Goal: Transaction & Acquisition: Purchase product/service

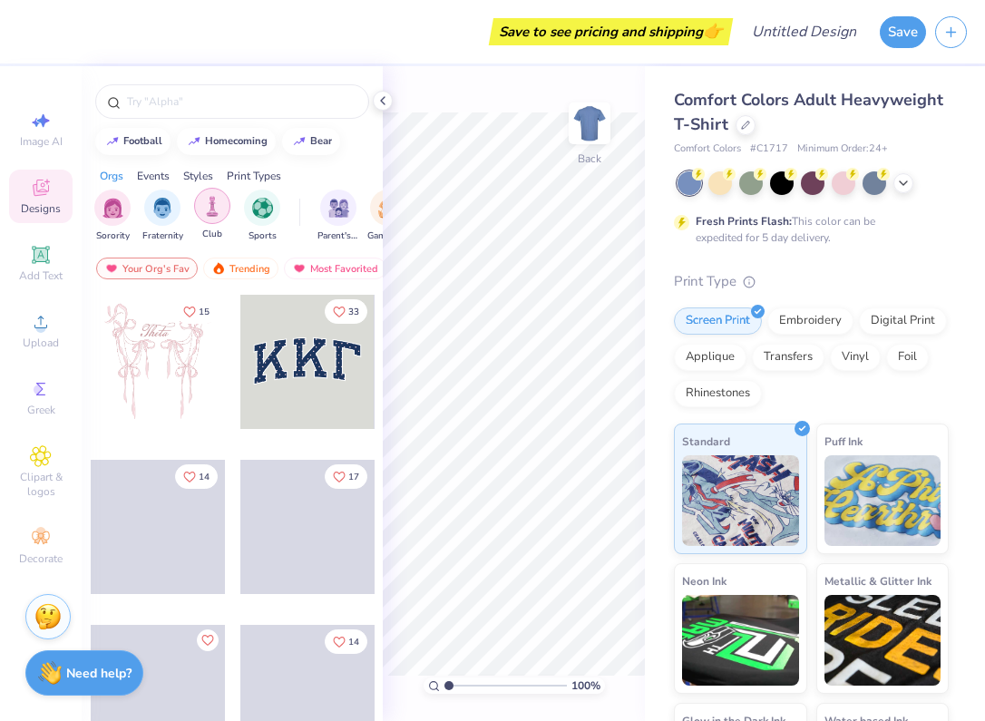
click at [223, 204] on div "filter for Club" at bounding box center [212, 206] width 36 height 36
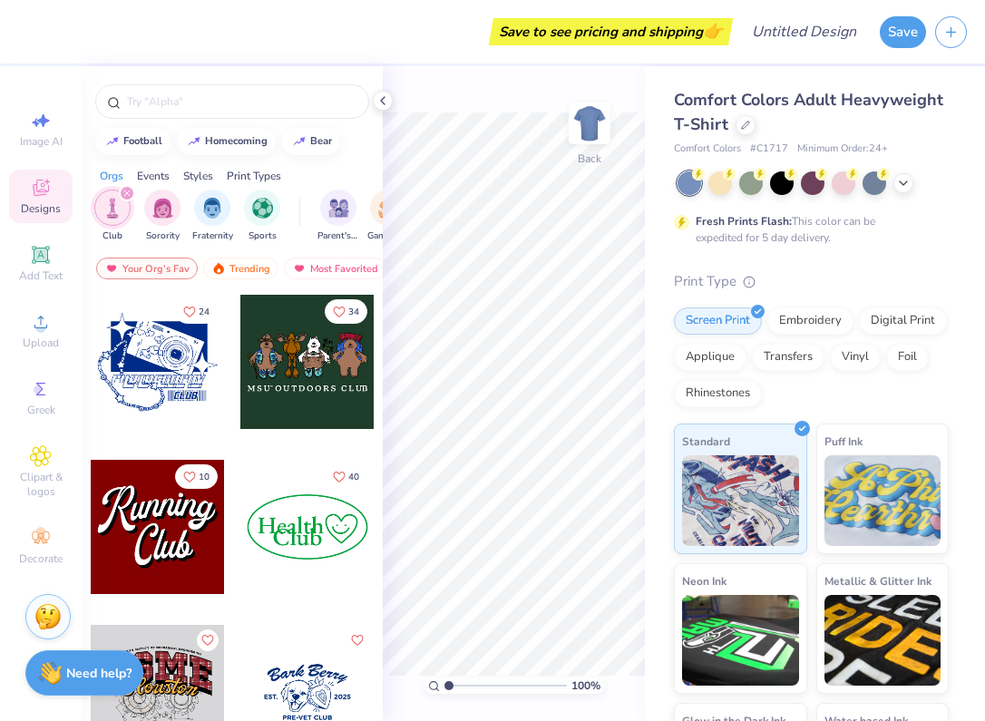
click at [896, 248] on div "Comfort Colors Adult Heavyweight T-Shirt Comfort Colors # C1717 Minimum Order: …" at bounding box center [811, 461] width 275 height 746
click at [461, 71] on div "100 % Back" at bounding box center [514, 393] width 262 height 655
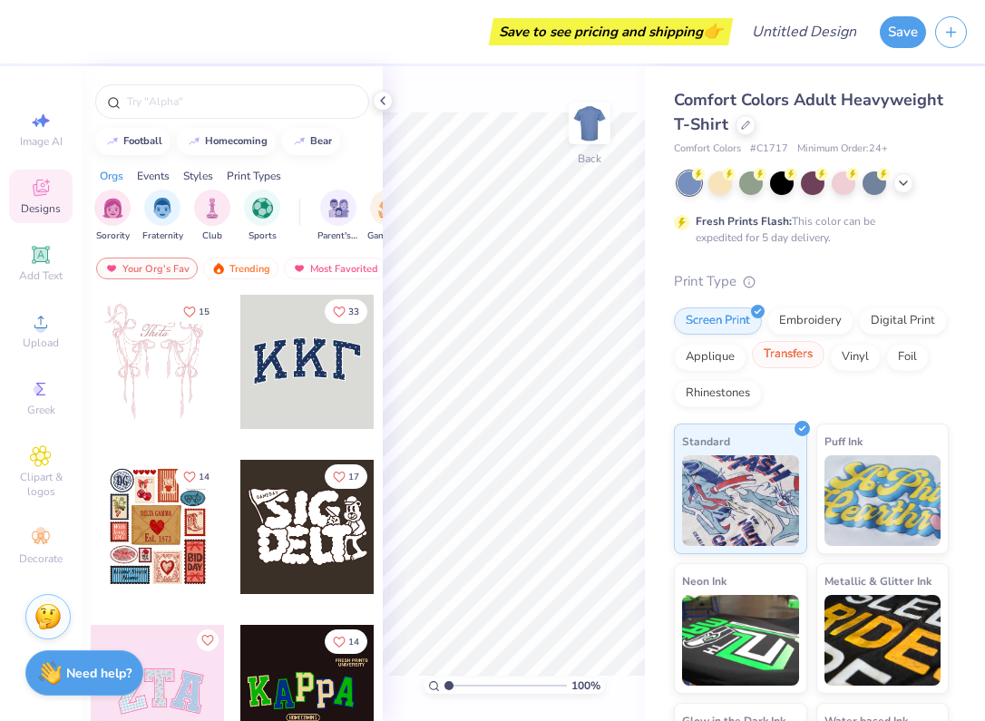
click at [795, 354] on div "Transfers" at bounding box center [788, 354] width 73 height 27
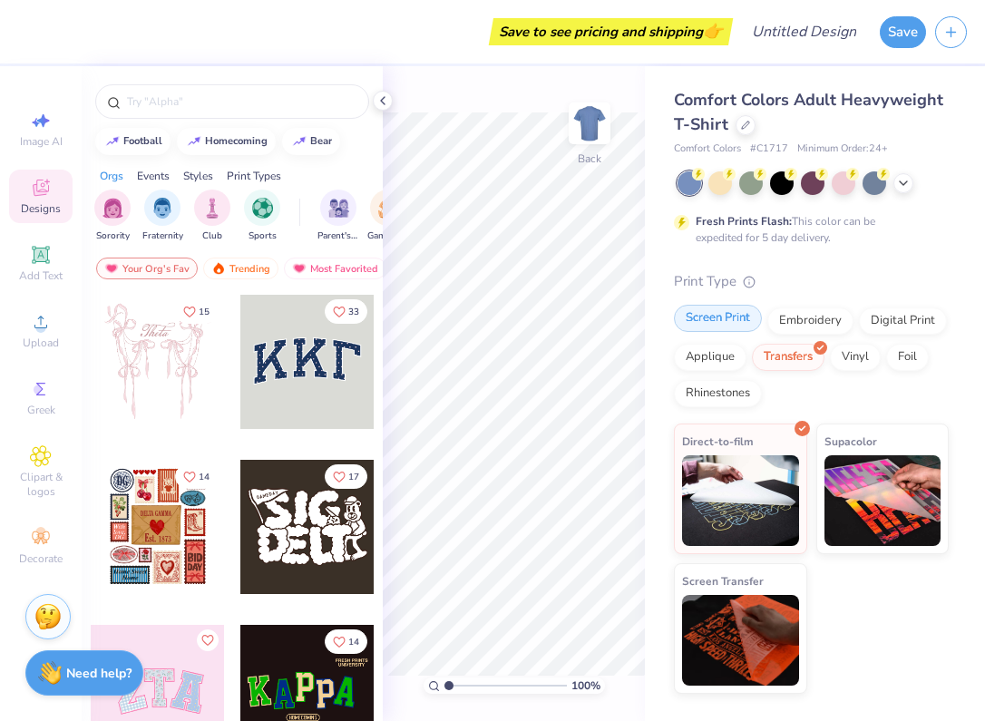
click at [721, 325] on div "Screen Print" at bounding box center [718, 318] width 88 height 27
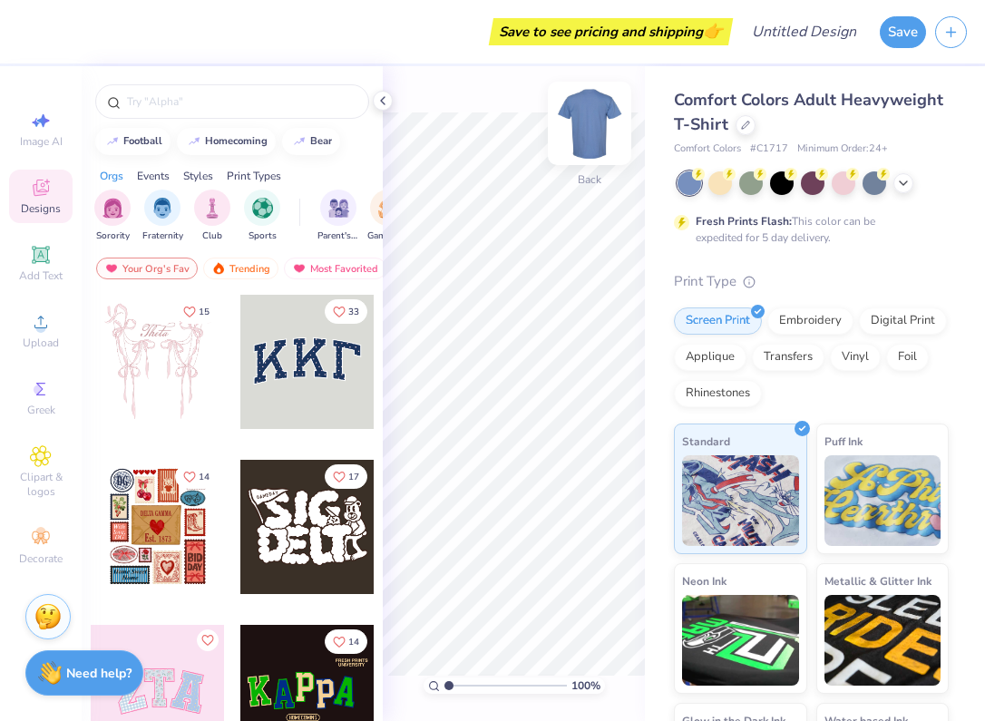
click at [586, 122] on img at bounding box center [589, 123] width 73 height 73
click at [586, 122] on img at bounding box center [589, 123] width 36 height 36
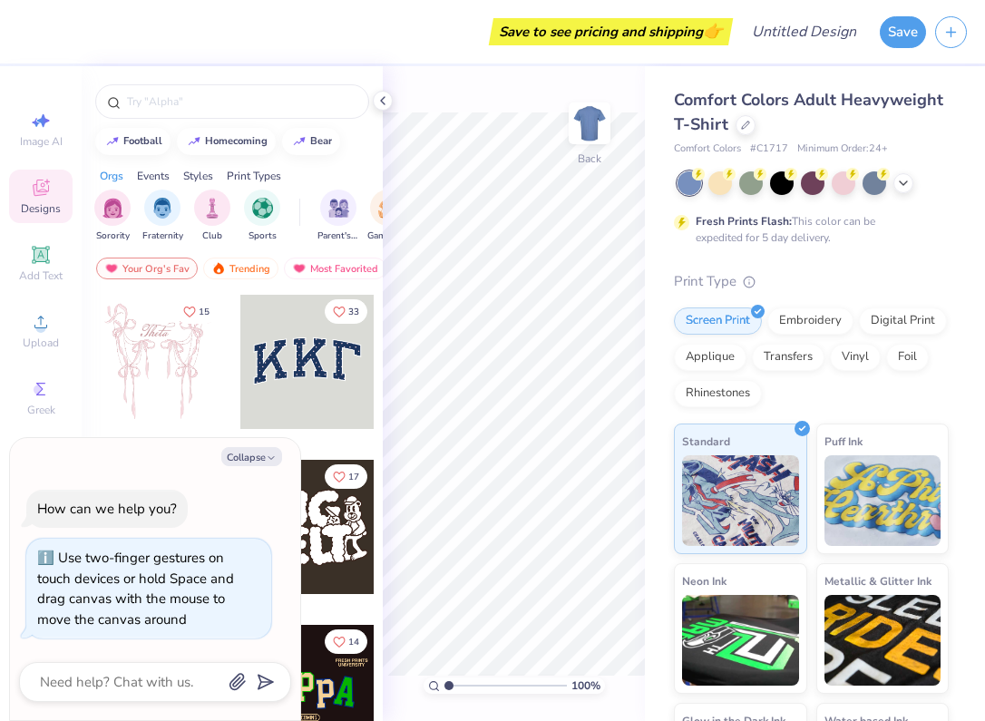
drag, startPoint x: 448, startPoint y: 684, endPoint x: 376, endPoint y: 673, distance: 73.4
type input "1"
click at [376, 673] on div "Save to see pricing and shipping 👉 Design Title Save Image AI Designs Add Text …" at bounding box center [492, 360] width 985 height 721
click at [137, 684] on textarea at bounding box center [130, 682] width 184 height 24
type textarea "i"
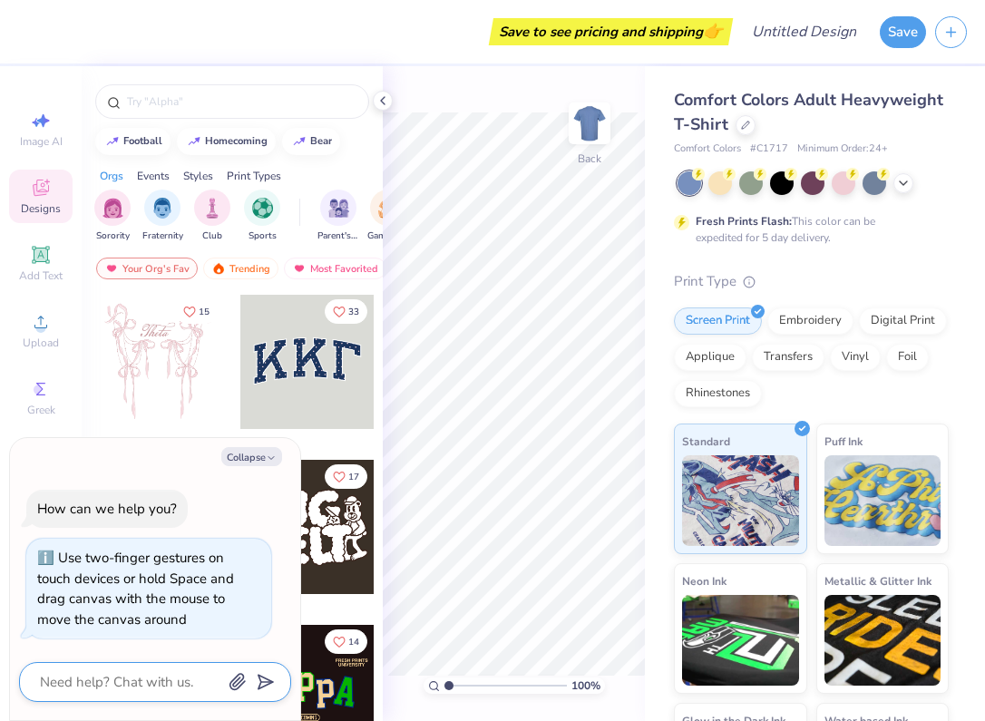
type textarea "x"
type textarea "i"
type textarea "x"
type textarea "i w"
type textarea "x"
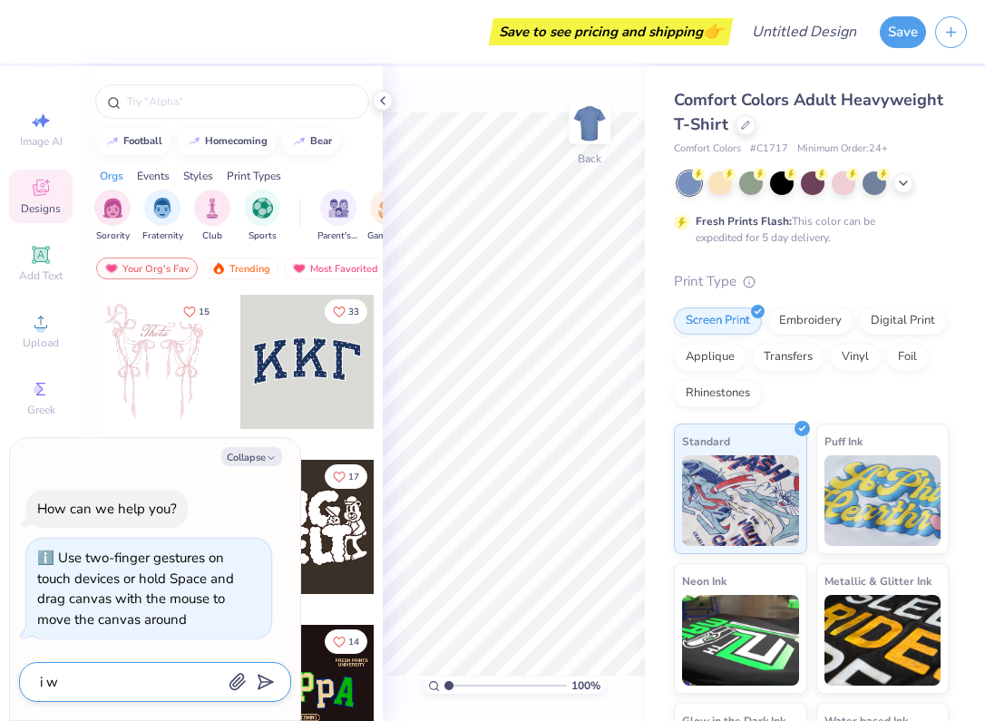
type textarea "i wa"
type textarea "x"
type textarea "i wan"
type textarea "x"
type textarea "i want"
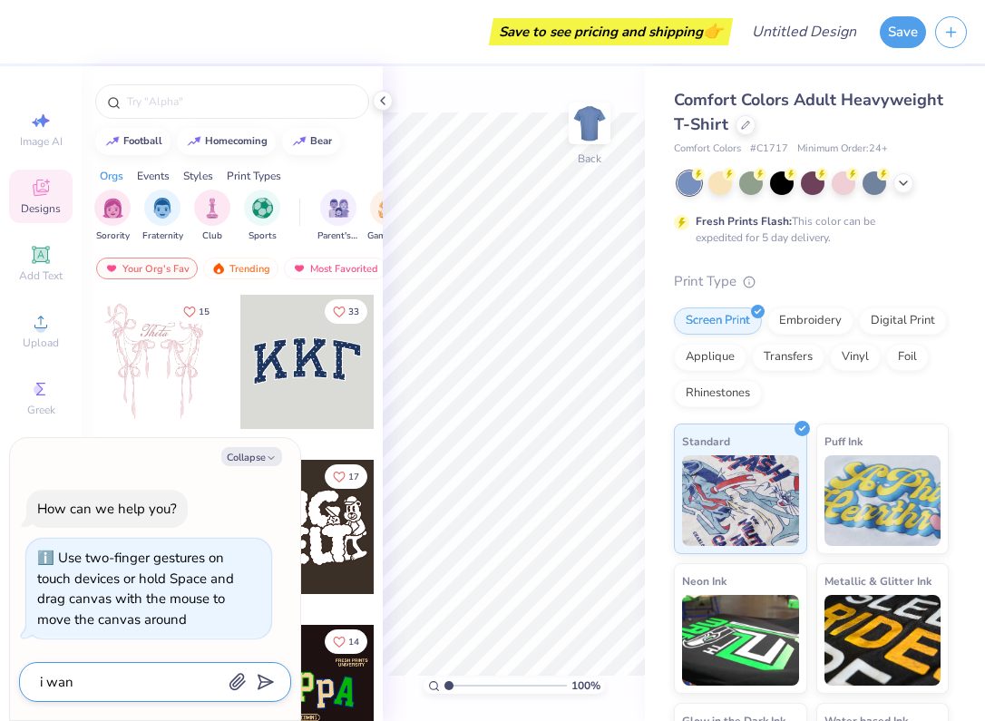
type textarea "x"
type textarea "i want"
type textarea "x"
type textarea "i want t"
type textarea "x"
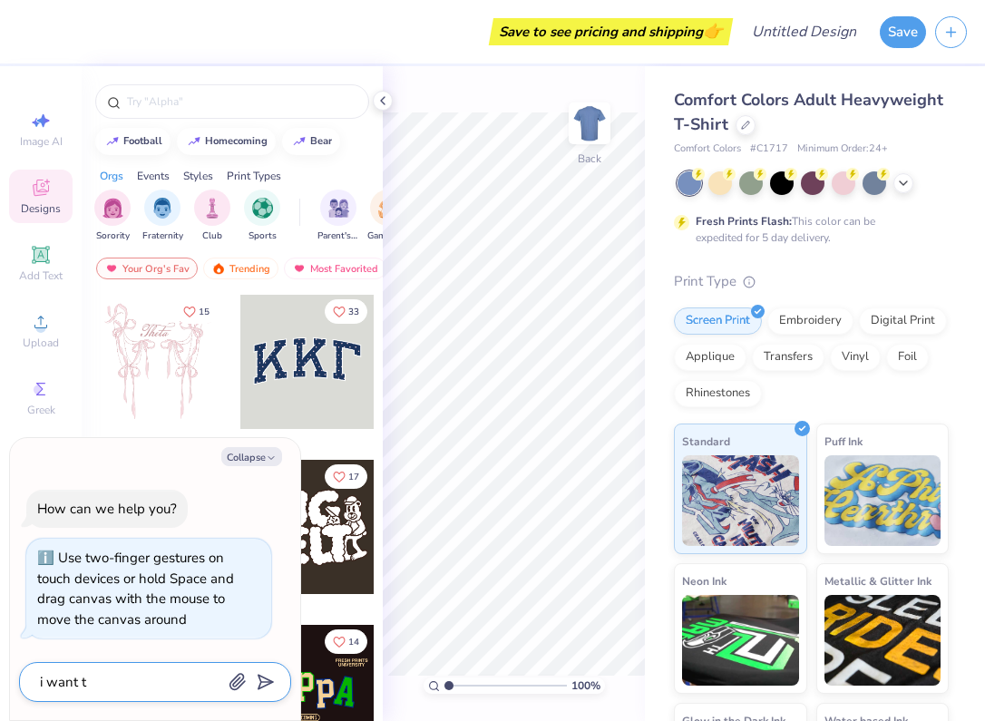
type textarea "i want to"
type textarea "x"
type textarea "i want to"
type textarea "x"
type textarea "i want to m"
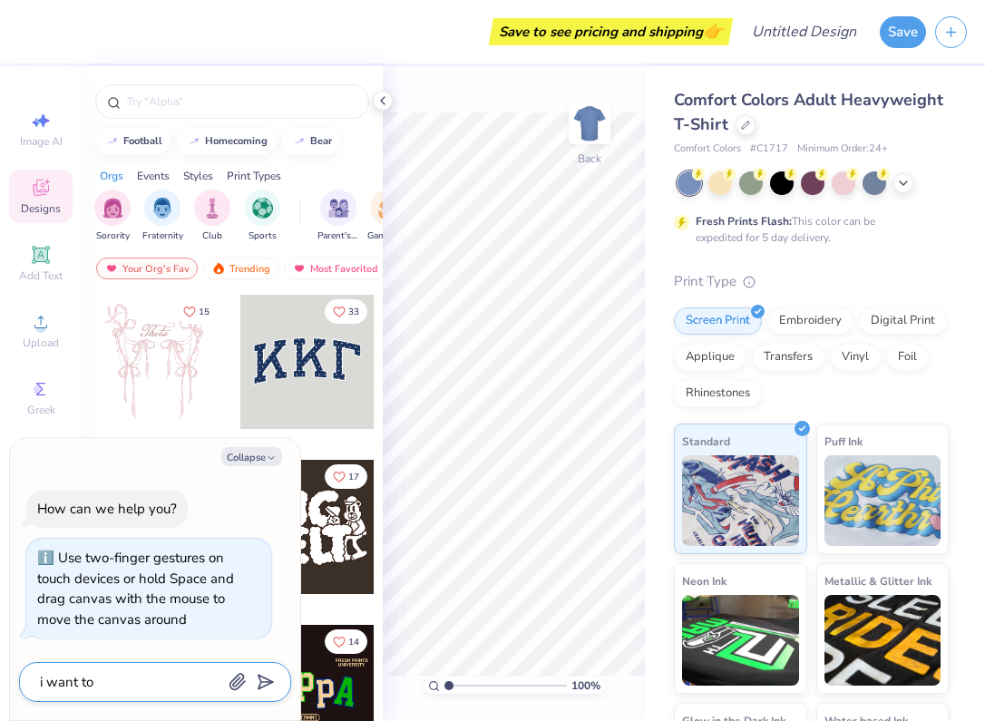
type textarea "x"
type textarea "i want to ma"
type textarea "x"
type textarea "i want to mak"
type textarea "x"
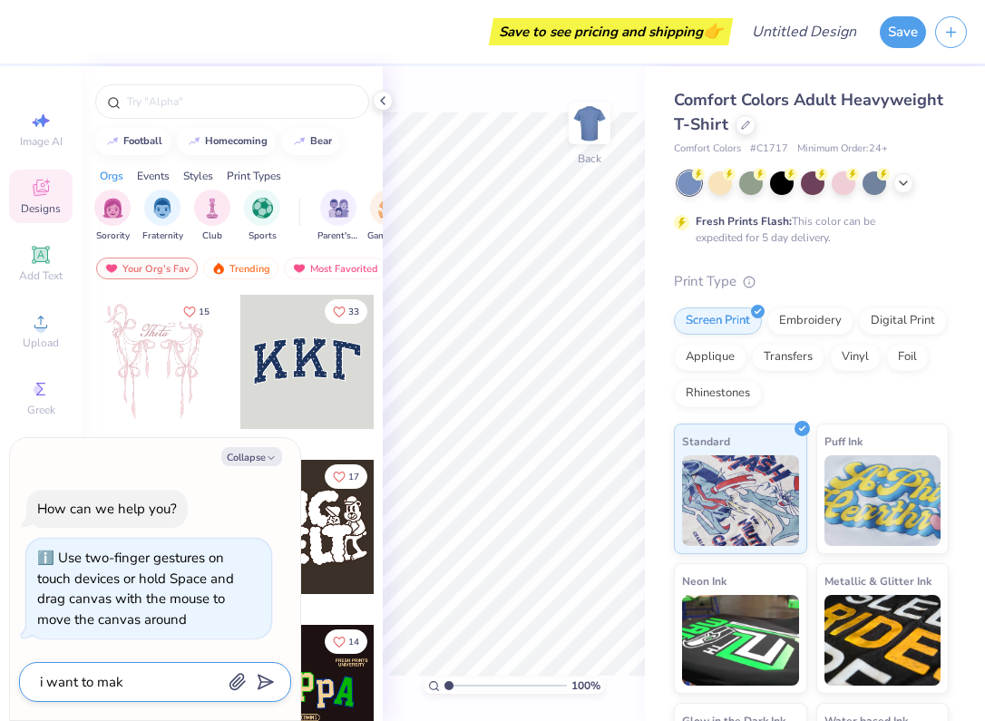
type textarea "i want to mak"
type textarea "x"
type textarea "i want to mak"
type textarea "x"
type textarea "i want to make"
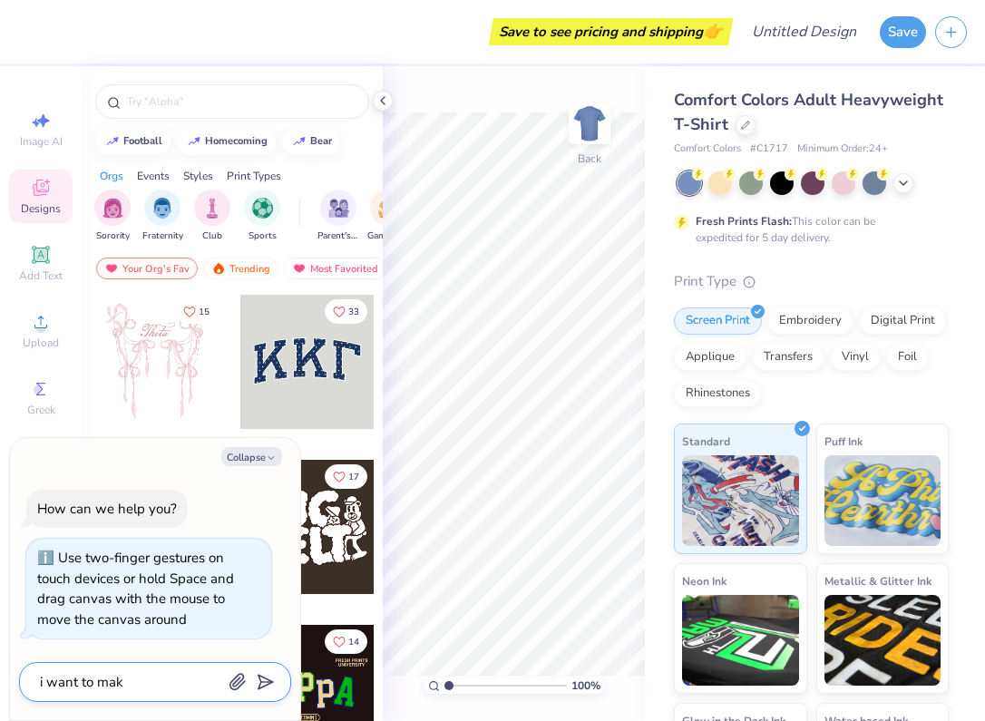
type textarea "x"
type textarea "i want to make"
type textarea "x"
type textarea "i want to make a"
type textarea "x"
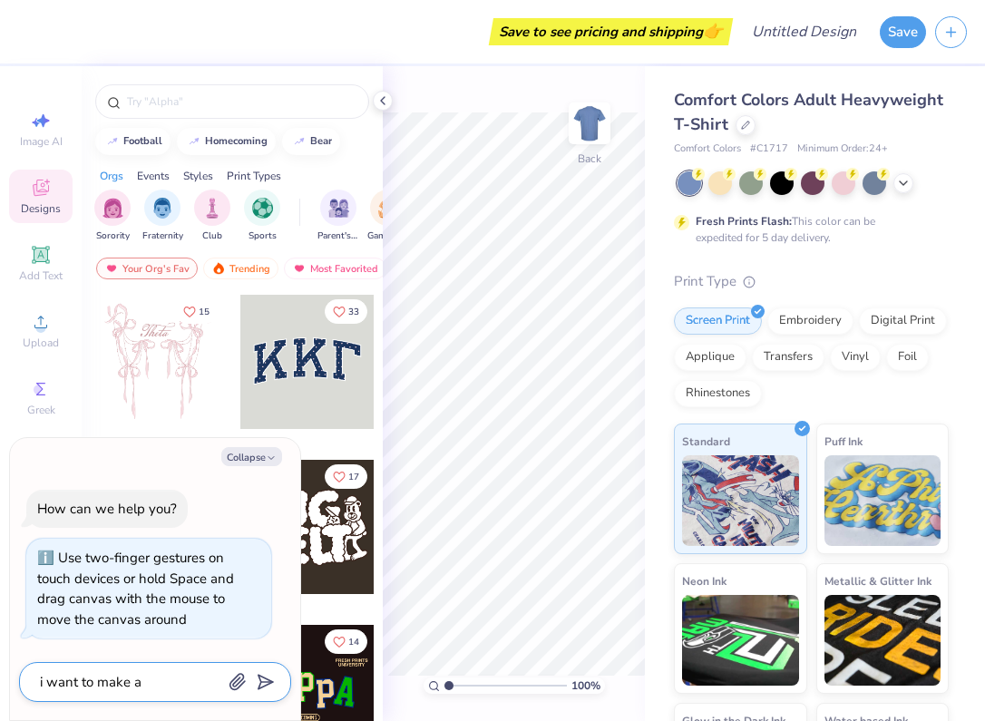
type textarea "i want to make a"
type textarea "x"
type textarea "i want to make a s"
type textarea "x"
type textarea "i want to make a sw"
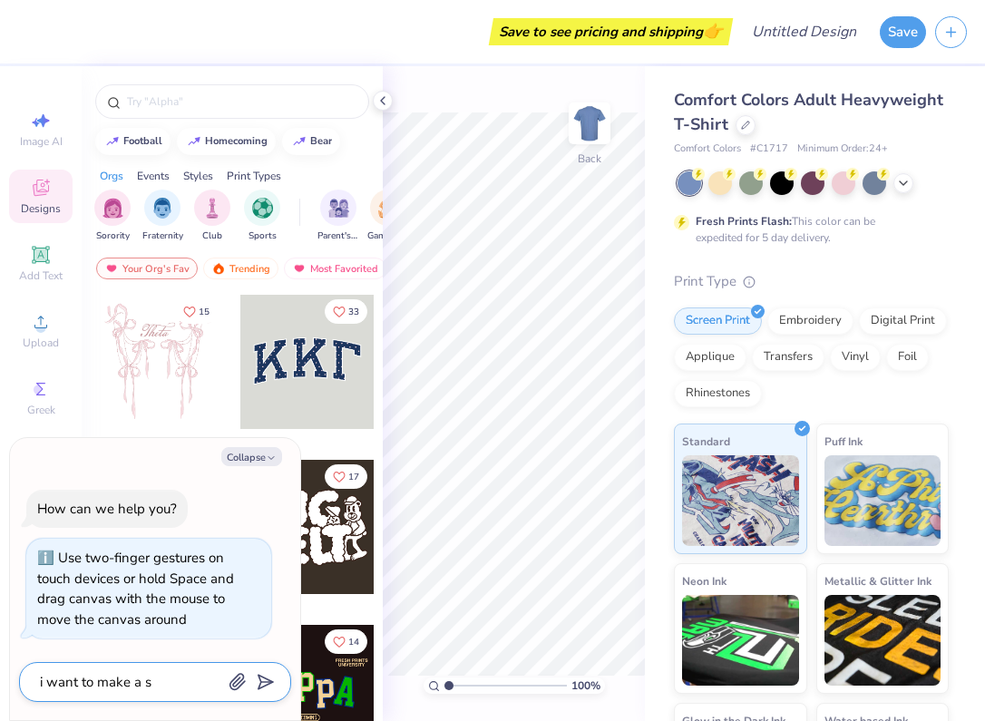
type textarea "x"
type textarea "i want to make a swe"
type textarea "x"
type textarea "i want to make a swea"
type textarea "x"
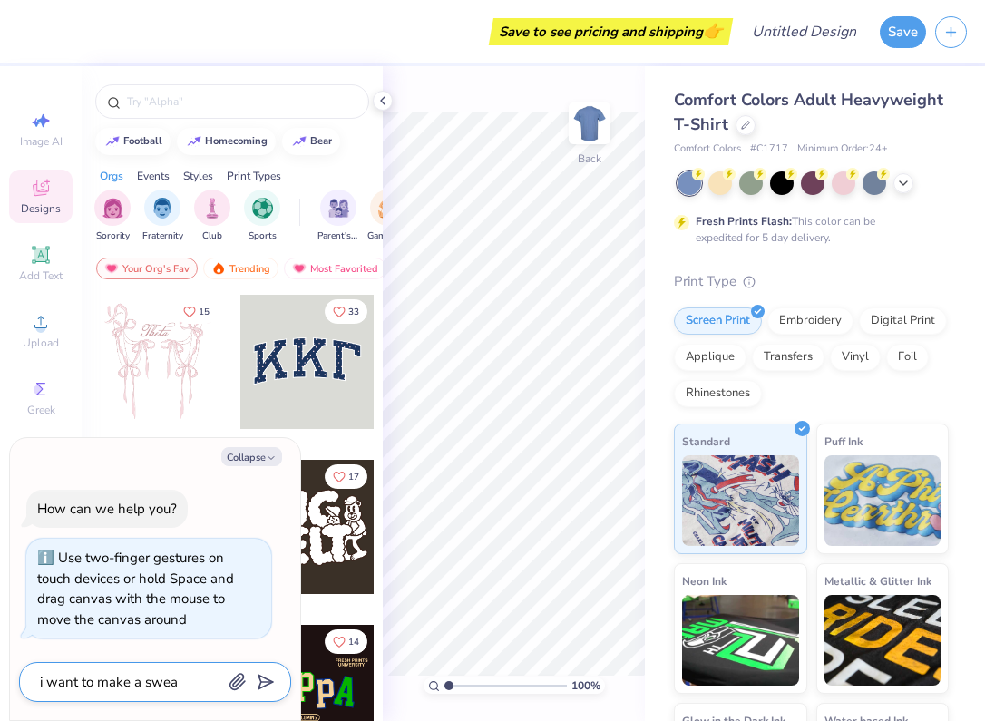
type textarea "i want to make a sweat"
type textarea "x"
type textarea "i want to make a sweats"
type textarea "x"
type textarea "i want to make a sweatsh"
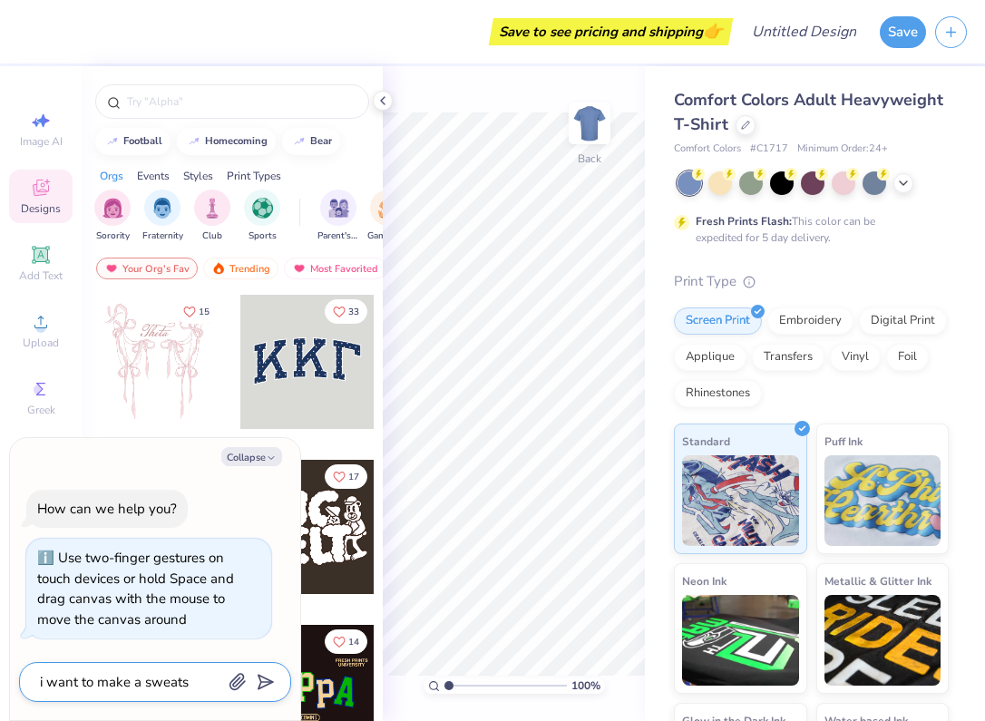
type textarea "x"
type textarea "i want to make a sweatshi"
type textarea "x"
type textarea "i want to make a sweatshir"
type textarea "x"
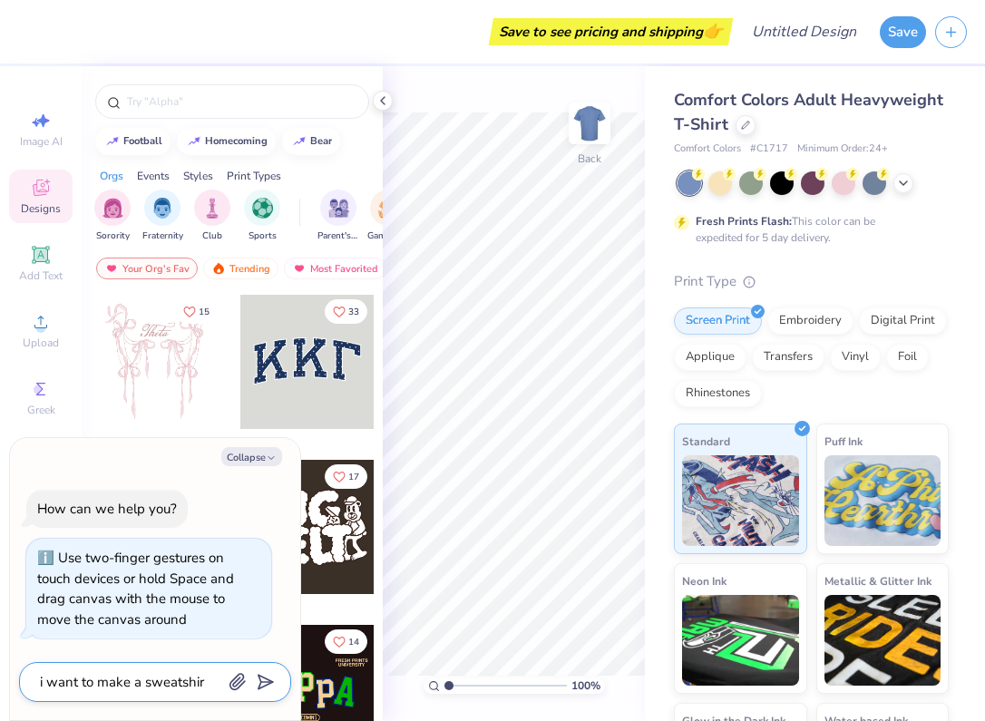
type textarea "i want to make a sweatshirt"
type textarea "x"
type textarea "i want to make a sweatshirt"
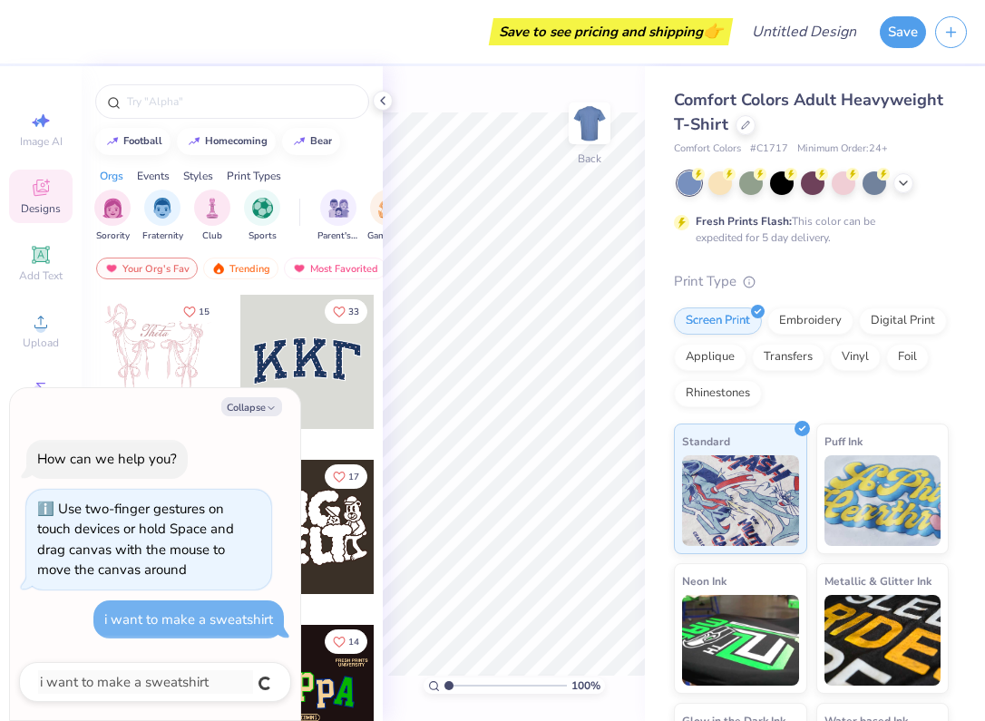
type textarea "x"
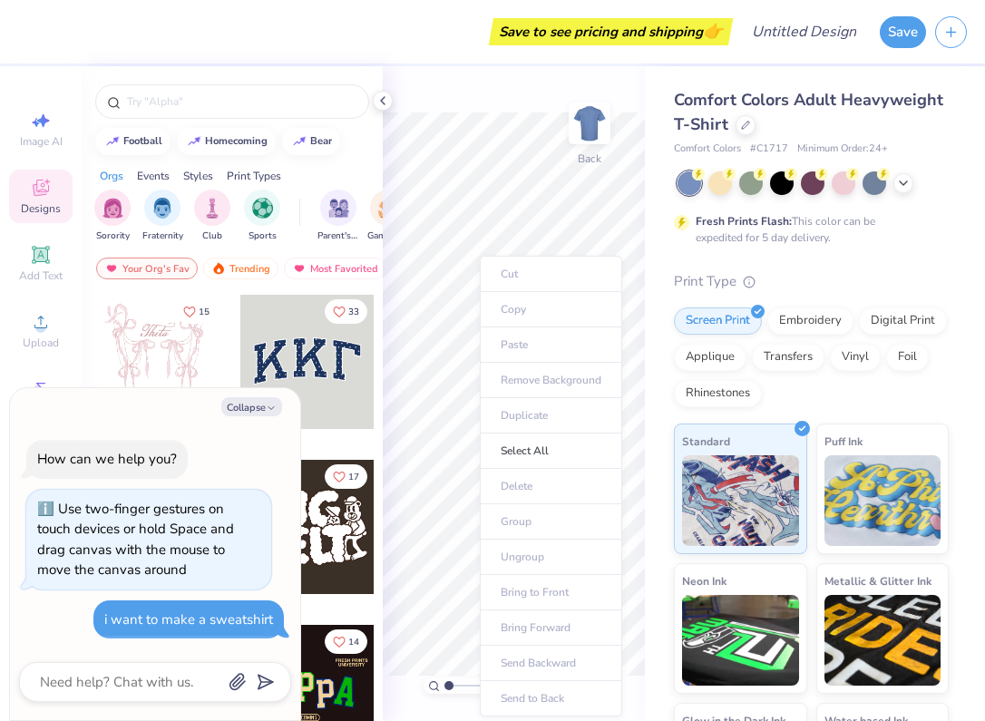
click at [657, 249] on div "Comfort Colors Adult Heavyweight T-Shirt Comfort Colors # C1717 Minimum Order: …" at bounding box center [815, 449] width 340 height 767
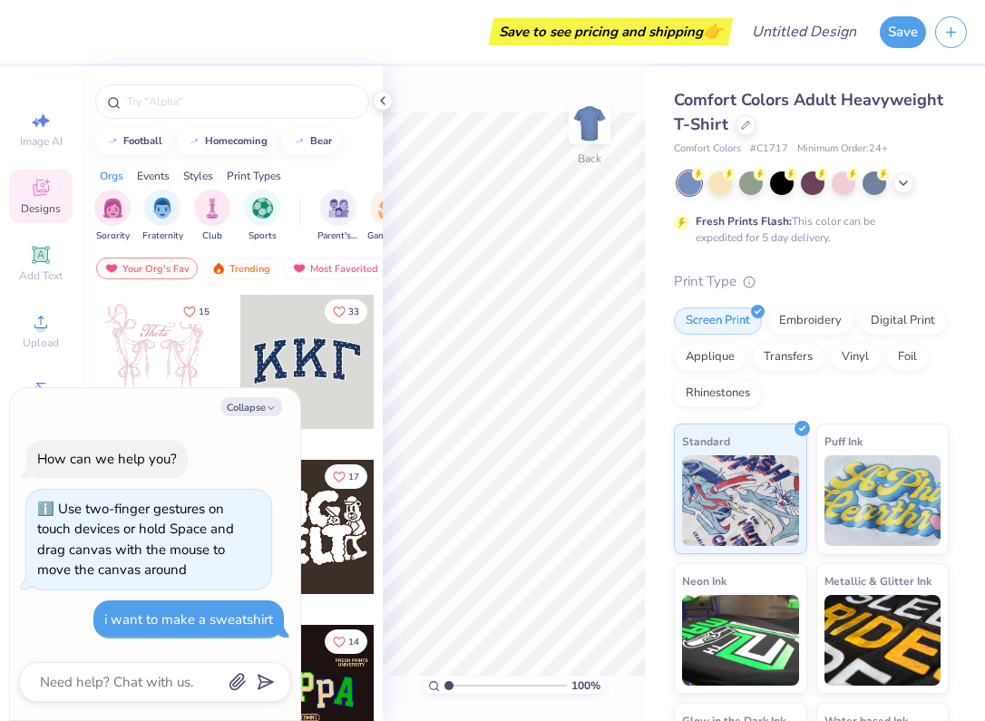
click at [854, 99] on span "Comfort Colors Adult Heavyweight T-Shirt" at bounding box center [808, 112] width 269 height 46
click at [749, 129] on div at bounding box center [746, 123] width 20 height 20
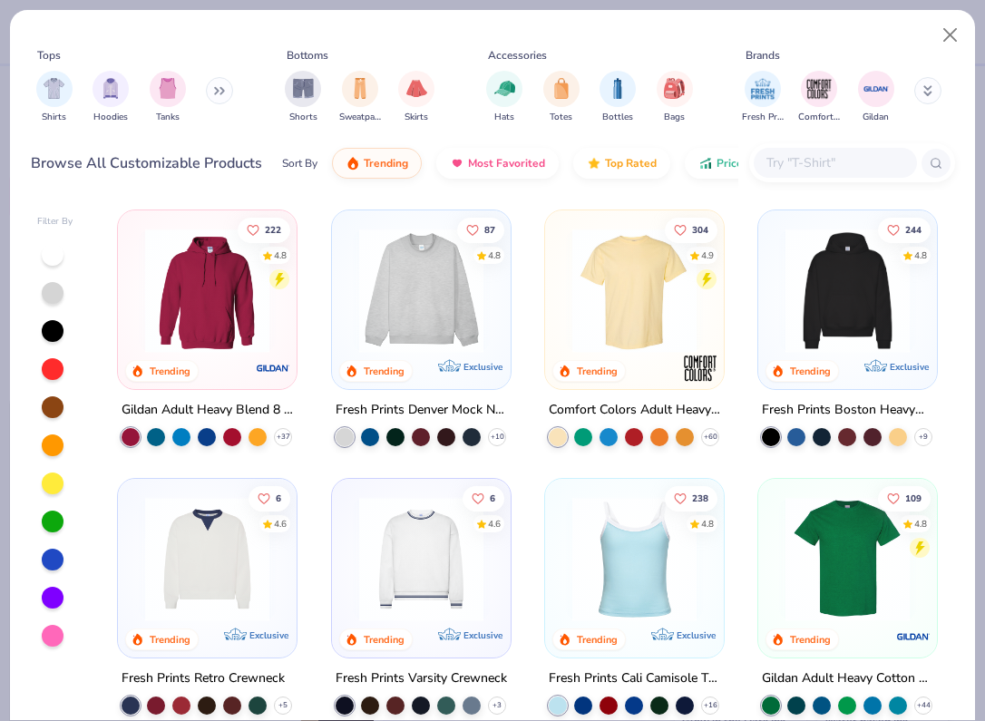
click at [875, 336] on img at bounding box center [847, 291] width 142 height 124
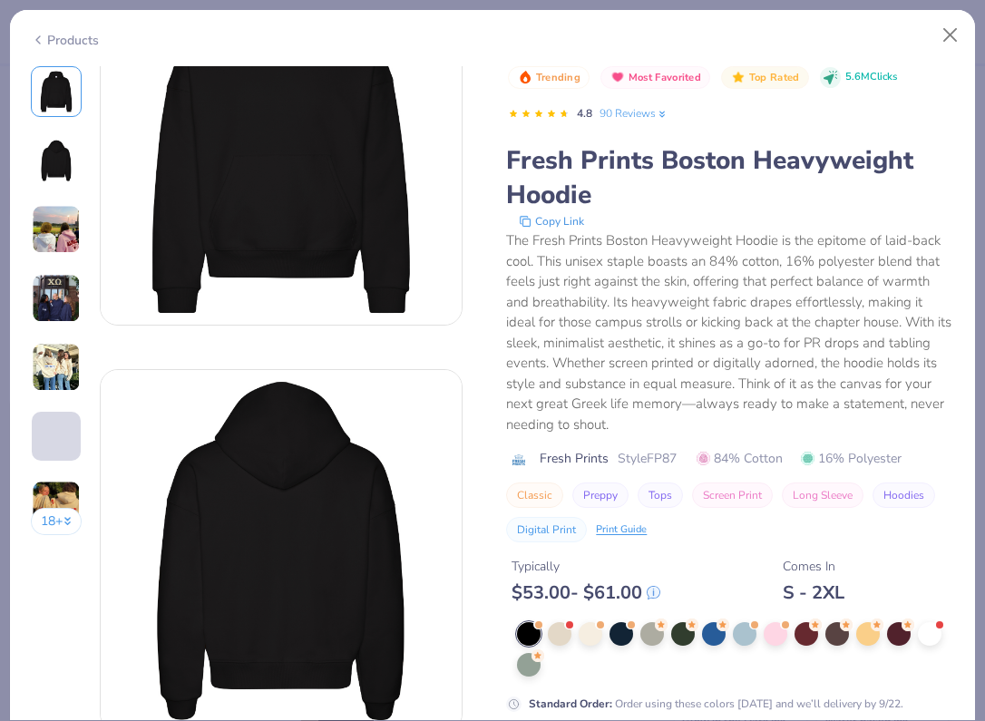
scroll to position [122, 0]
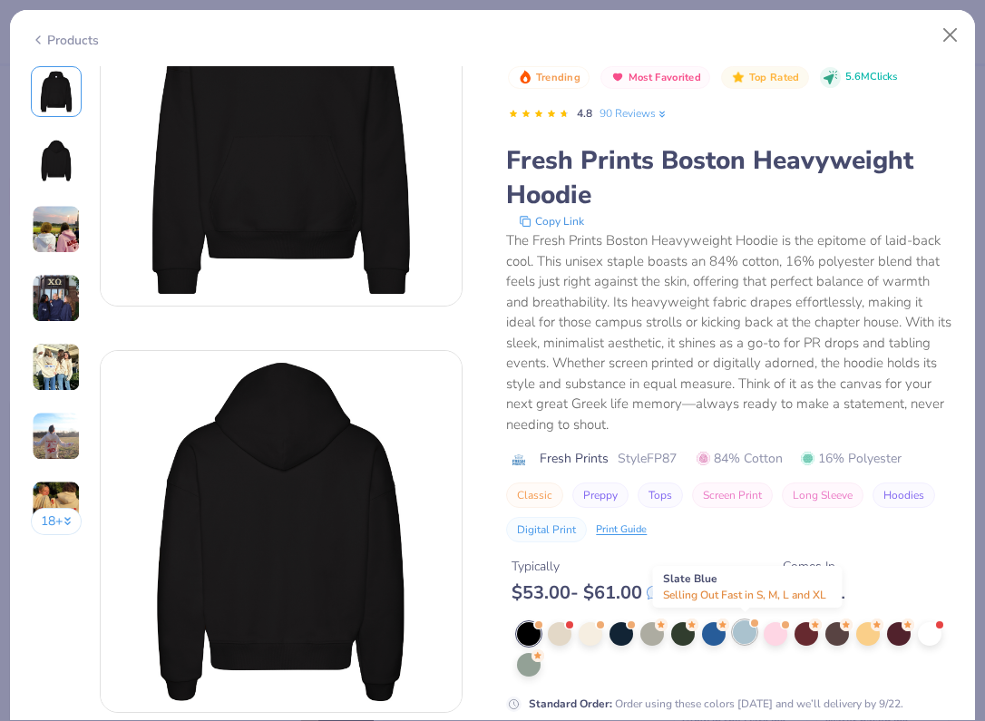
click at [738, 635] on div at bounding box center [745, 632] width 24 height 24
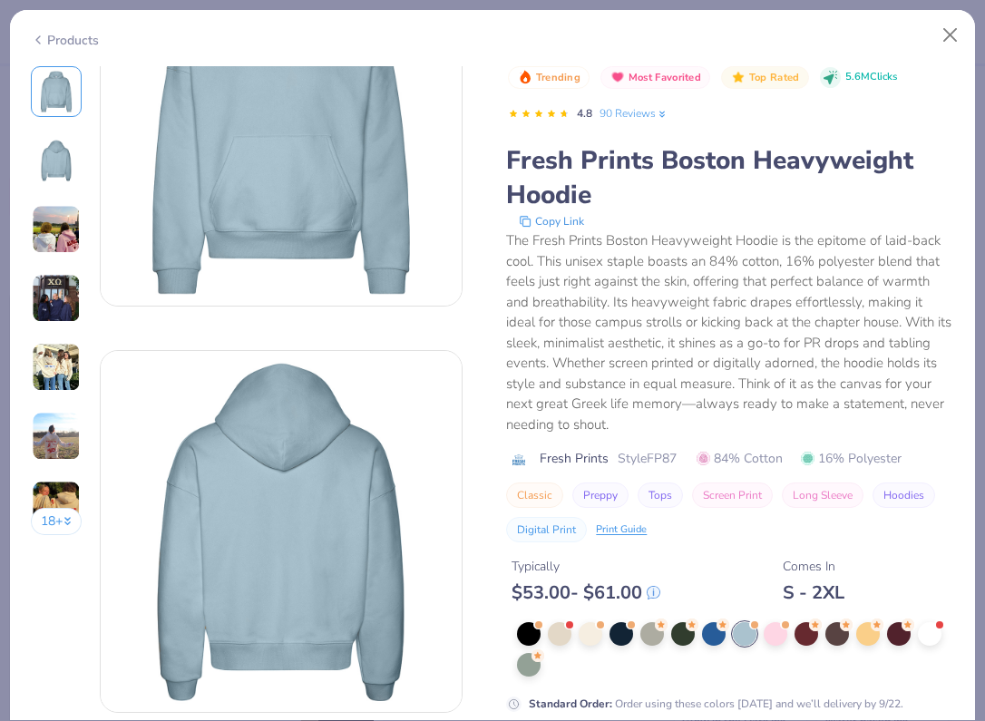
click at [65, 365] on img at bounding box center [56, 367] width 49 height 49
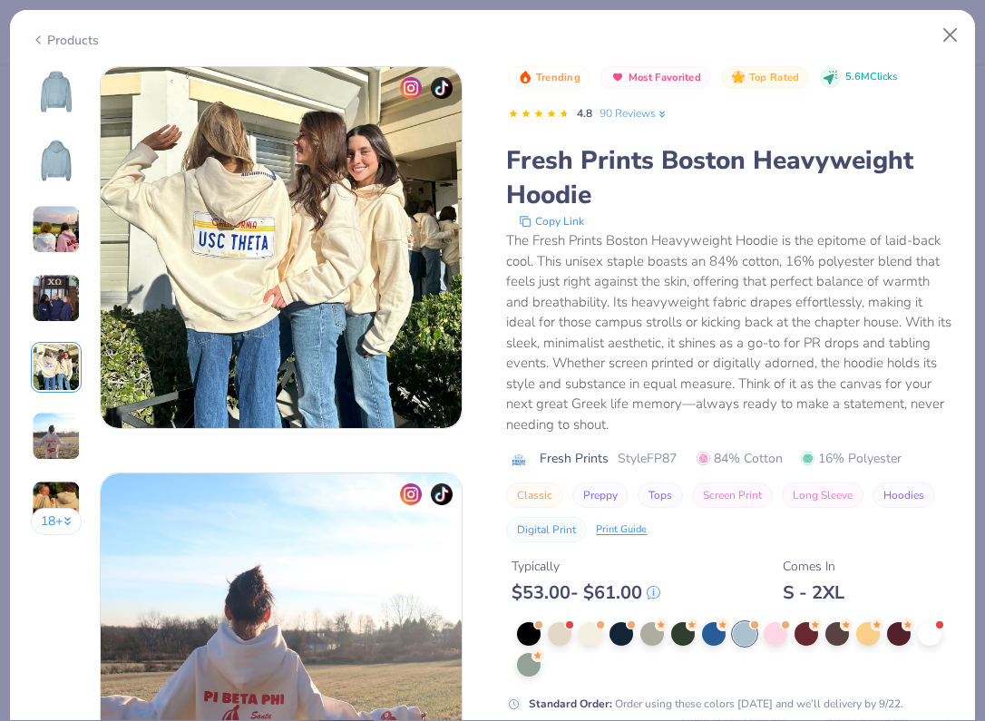
click at [64, 310] on img at bounding box center [56, 298] width 49 height 49
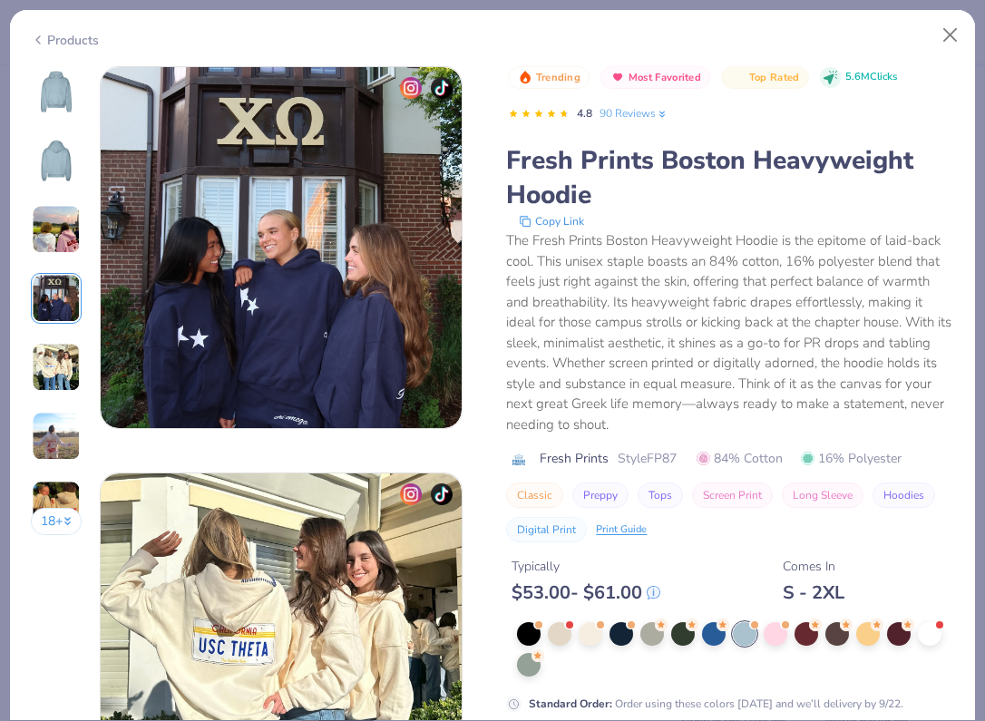
click at [56, 233] on img at bounding box center [56, 229] width 49 height 49
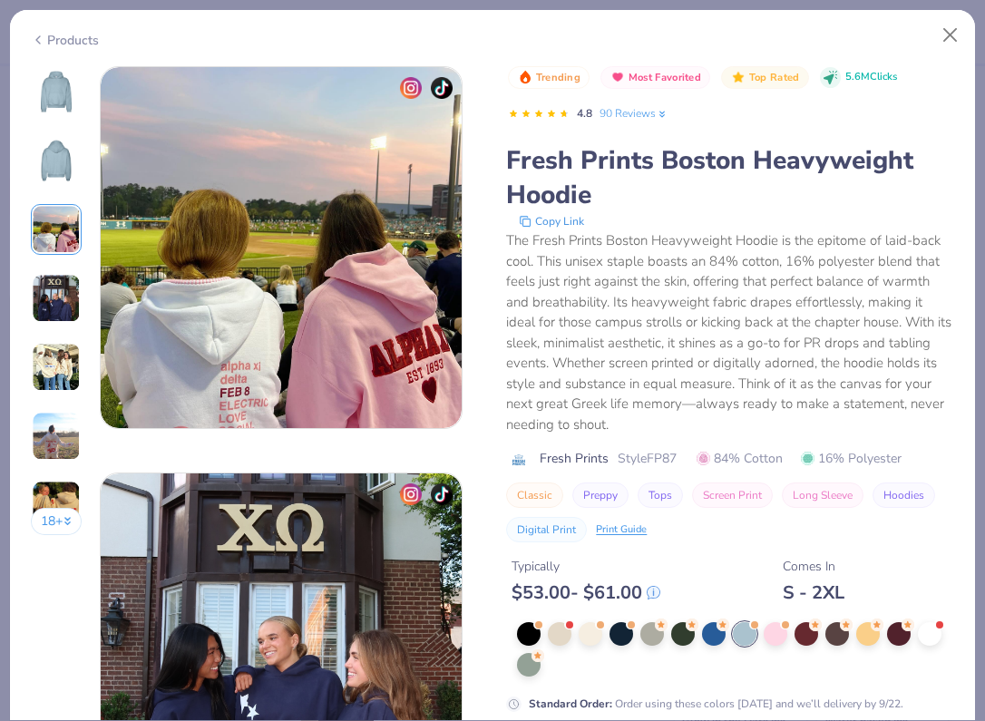
click at [63, 167] on img at bounding box center [56, 161] width 44 height 44
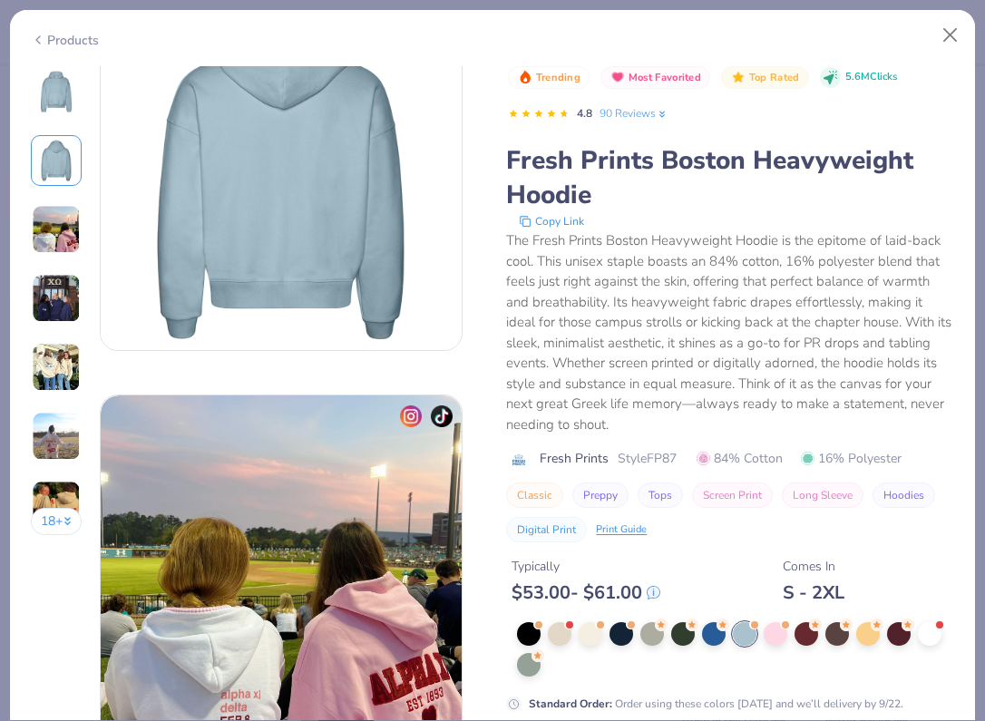
scroll to position [406, 0]
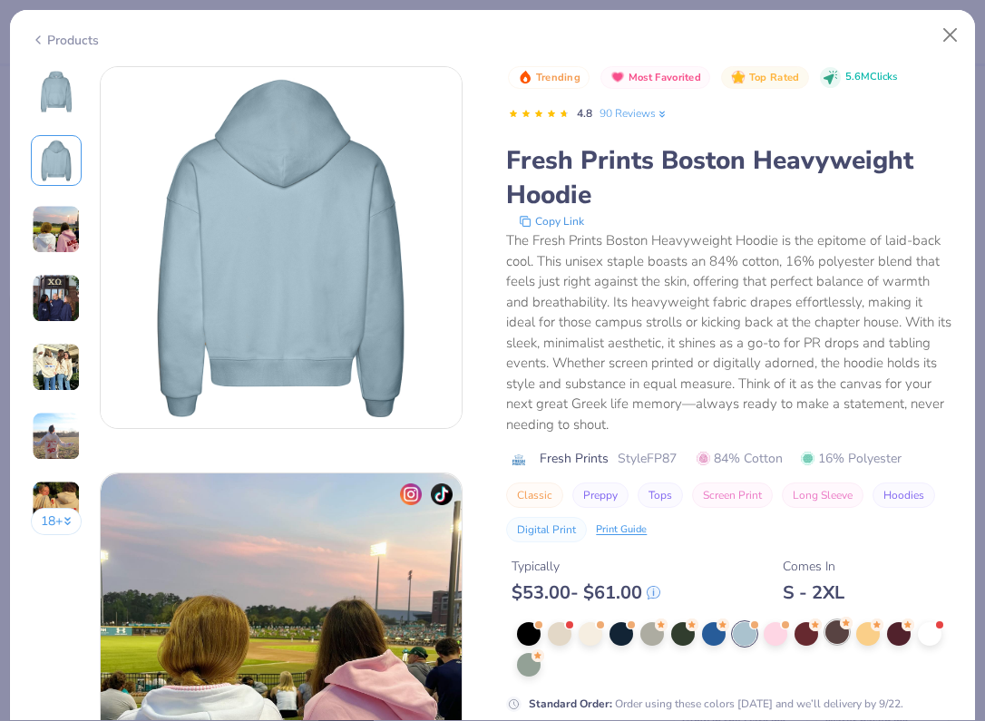
click at [836, 632] on div at bounding box center [837, 632] width 24 height 24
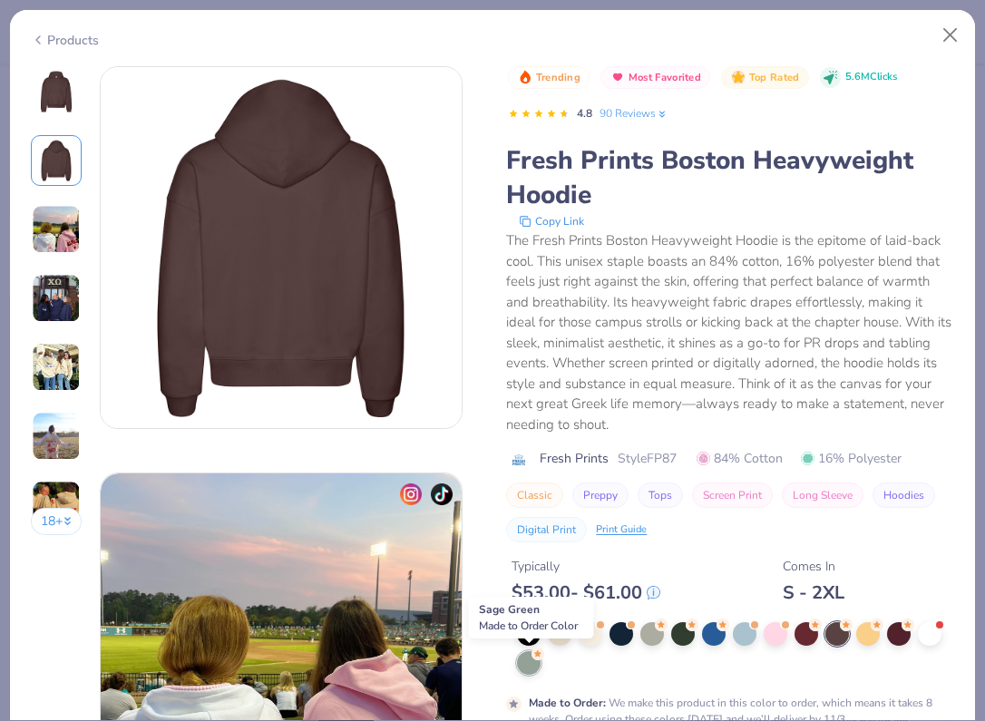
click at [528, 668] on div at bounding box center [529, 663] width 24 height 24
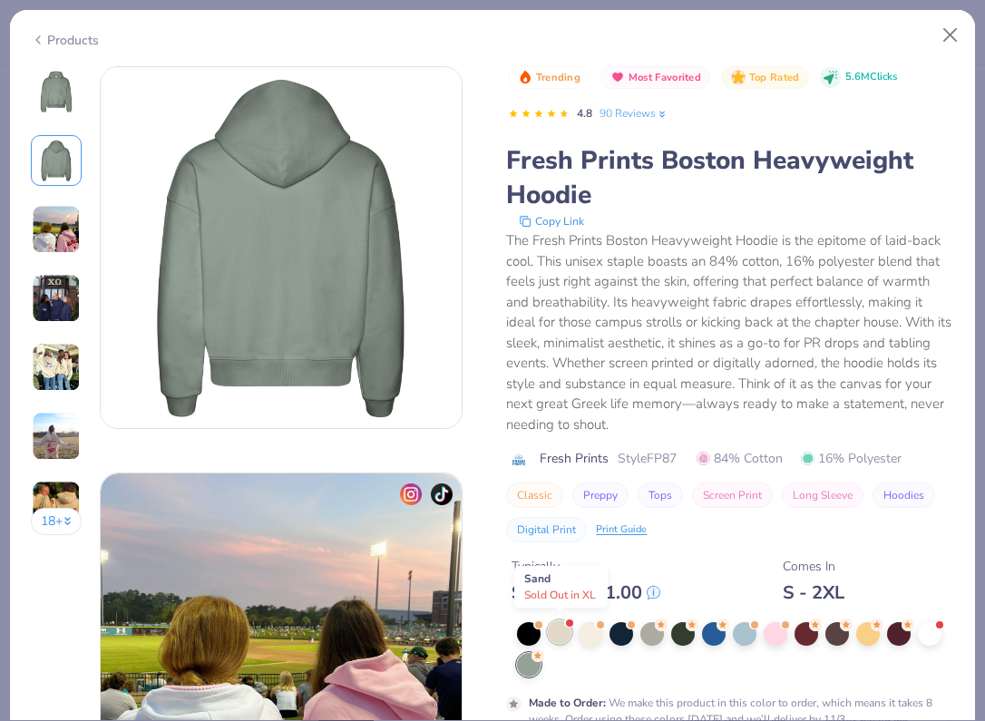
click at [562, 632] on div at bounding box center [560, 632] width 24 height 24
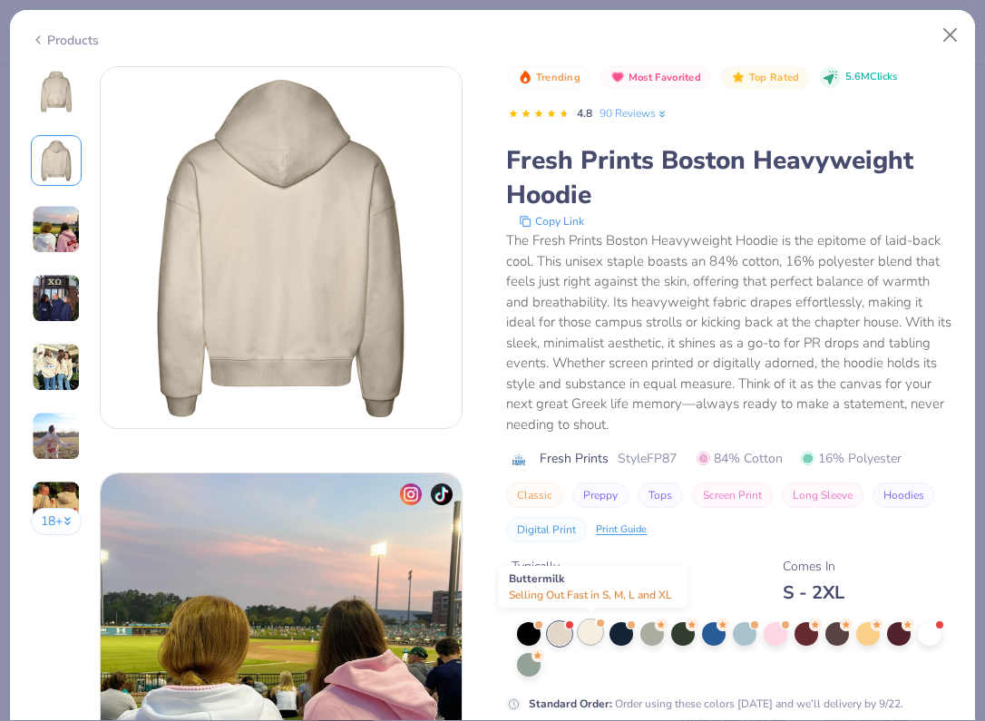
click at [601, 632] on div at bounding box center [591, 632] width 24 height 24
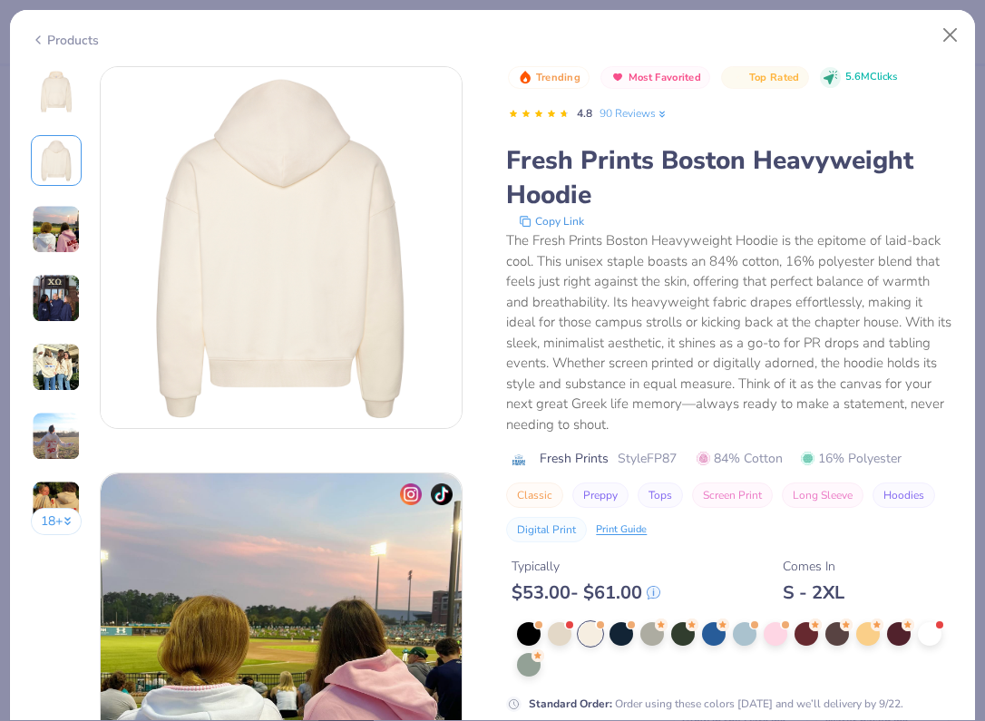
click at [57, 116] on div "18 +" at bounding box center [57, 307] width 52 height 483
click at [58, 96] on img at bounding box center [56, 92] width 44 height 44
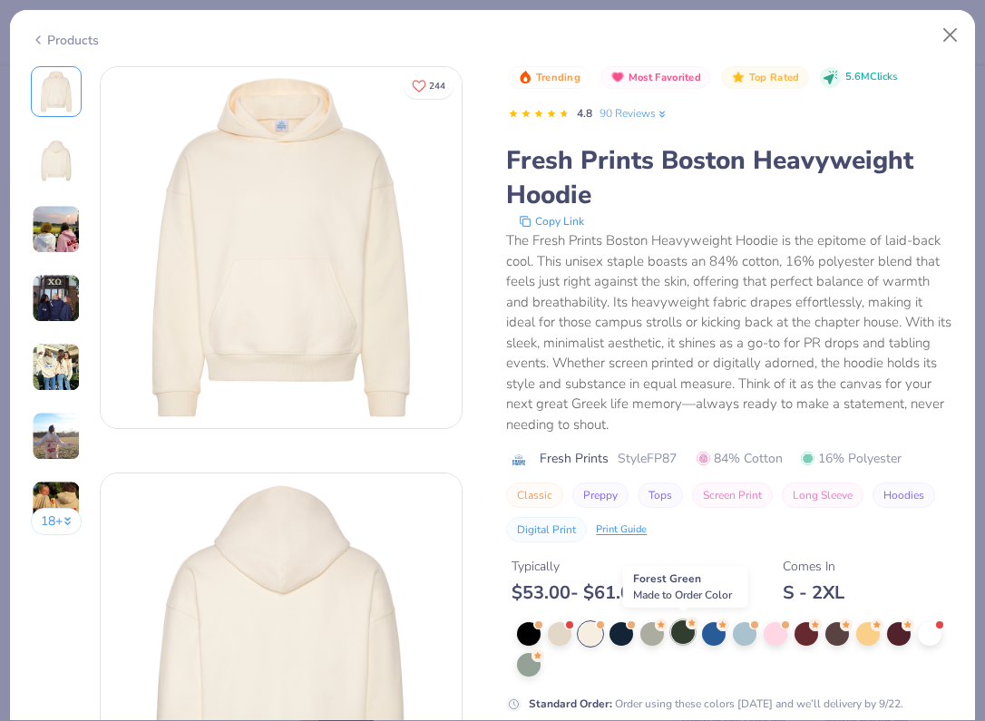
click at [688, 637] on div at bounding box center [683, 632] width 24 height 24
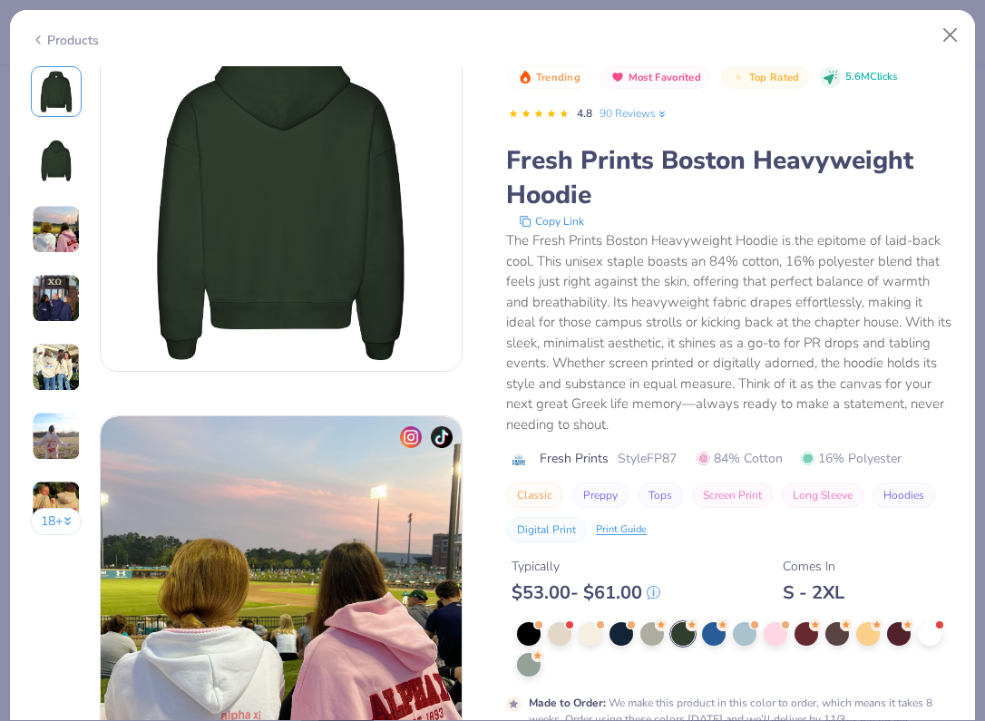
scroll to position [472, 0]
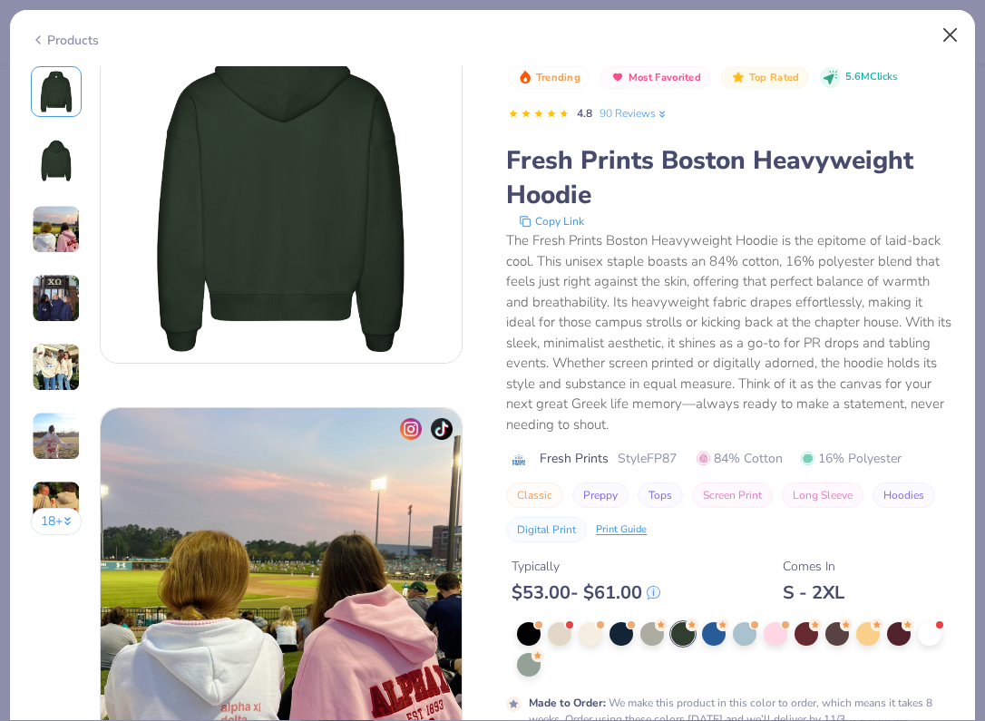
click at [953, 33] on button "Close" at bounding box center [950, 35] width 34 height 34
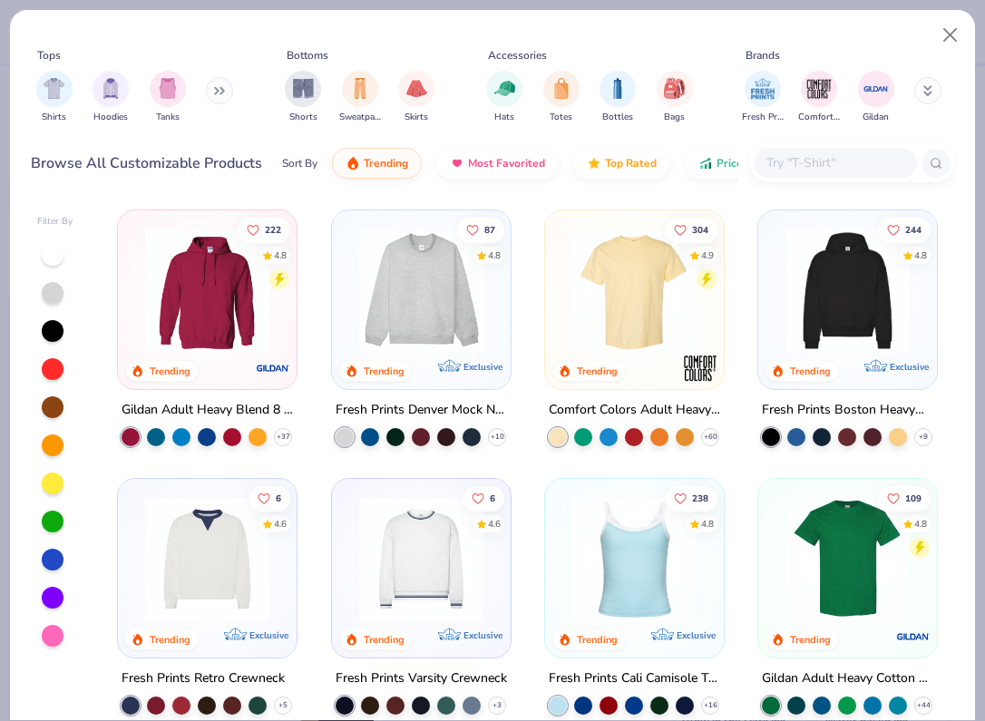
click at [871, 330] on img at bounding box center [847, 291] width 142 height 124
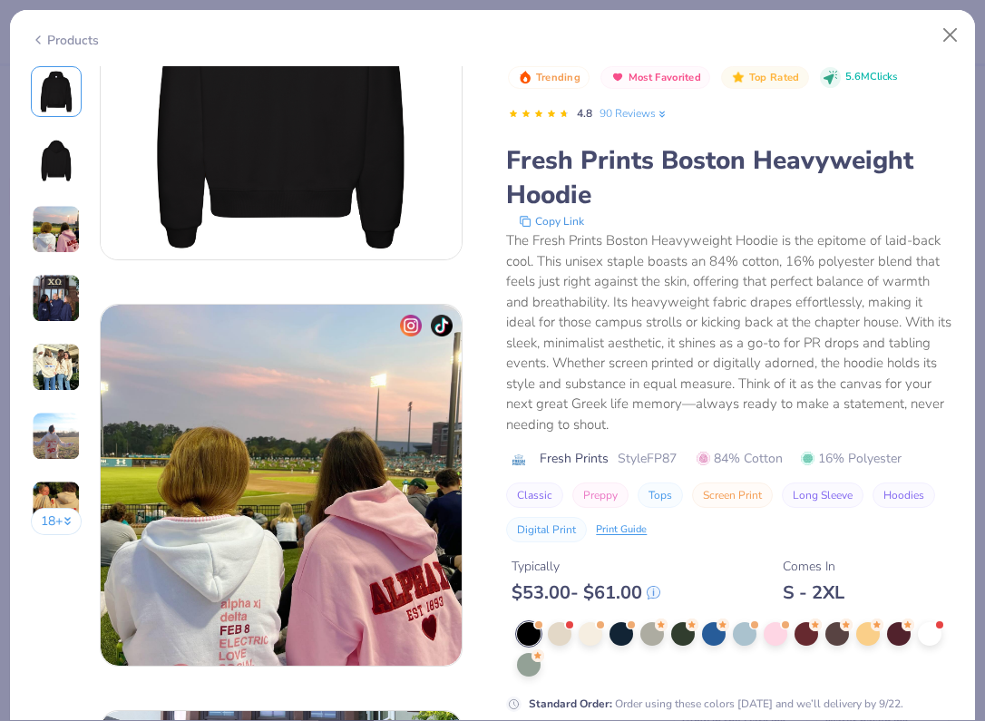
click at [795, 524] on div "Classic Preppy Tops Screen Print Long Sleeve Hoodies Digital Print Print Guide" at bounding box center [730, 513] width 448 height 60
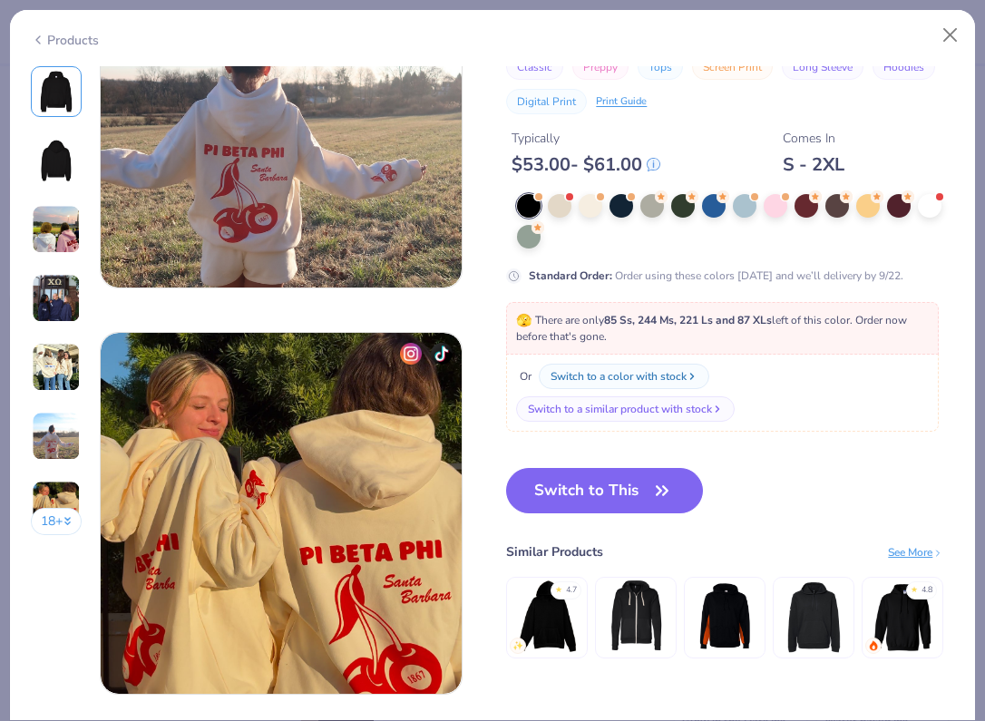
scroll to position [2165, 0]
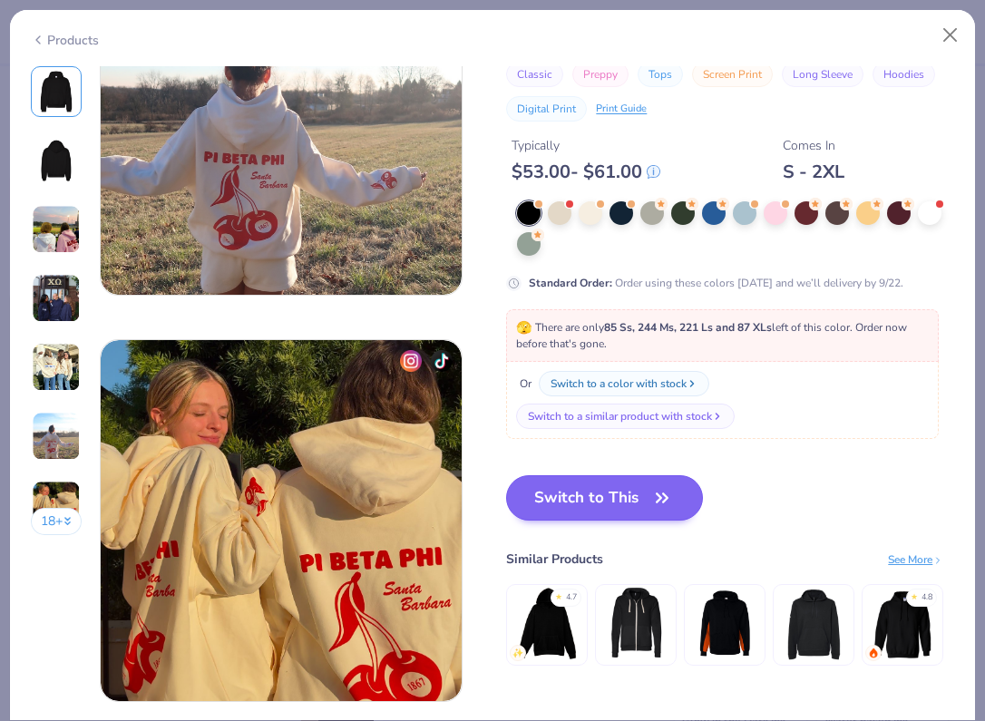
click at [629, 503] on button "Switch to This" at bounding box center [604, 497] width 197 height 45
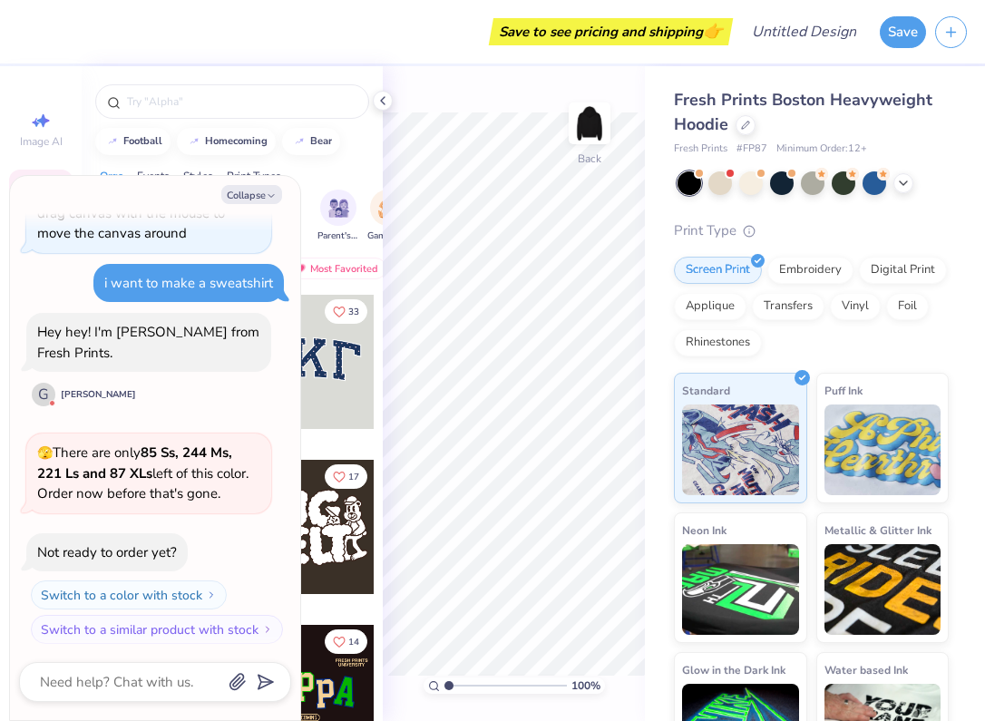
click at [902, 225] on div "Print Type" at bounding box center [811, 230] width 275 height 21
click at [269, 193] on icon "button" at bounding box center [271, 195] width 11 height 11
type textarea "x"
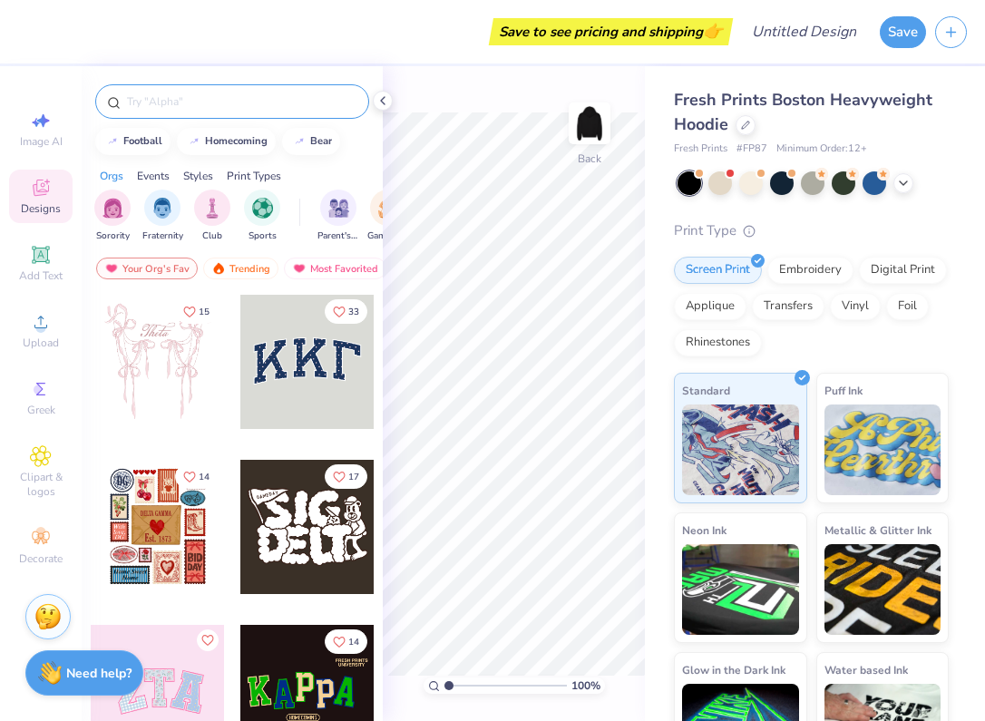
click at [241, 117] on div at bounding box center [232, 101] width 274 height 34
click at [200, 112] on div at bounding box center [232, 101] width 274 height 34
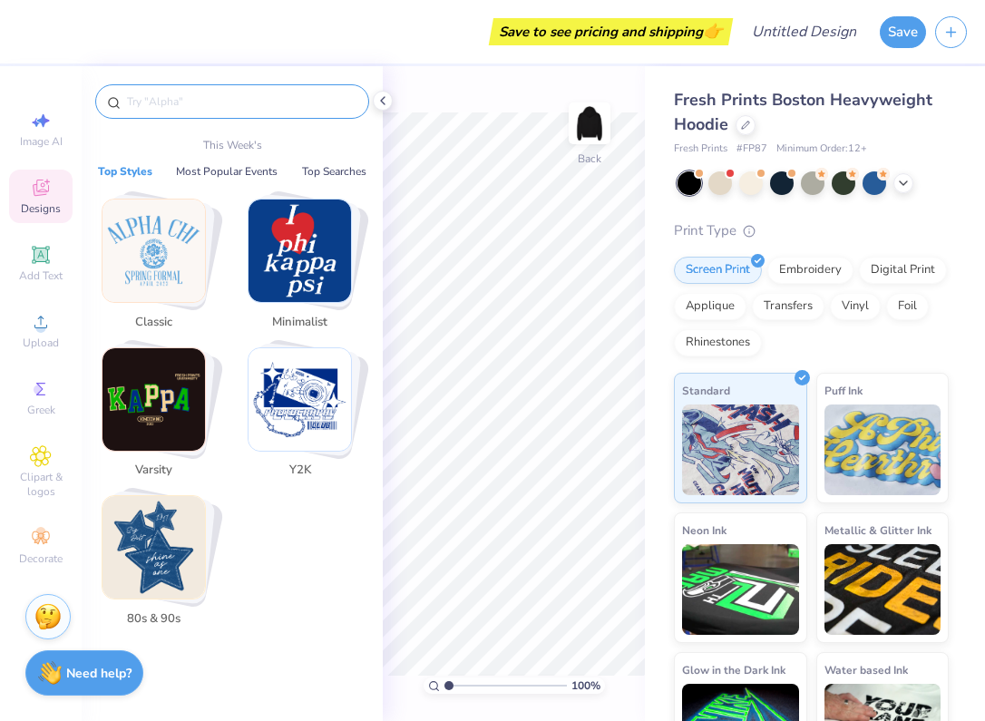
click at [163, 103] on input "text" at bounding box center [241, 102] width 232 height 18
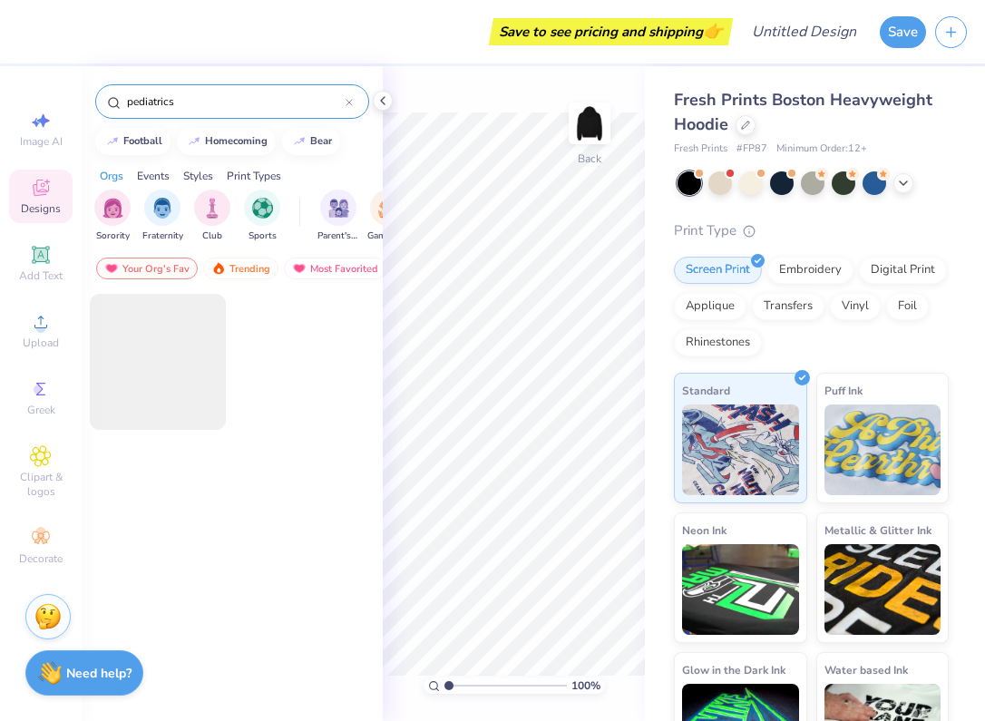
type input "pediatrics"
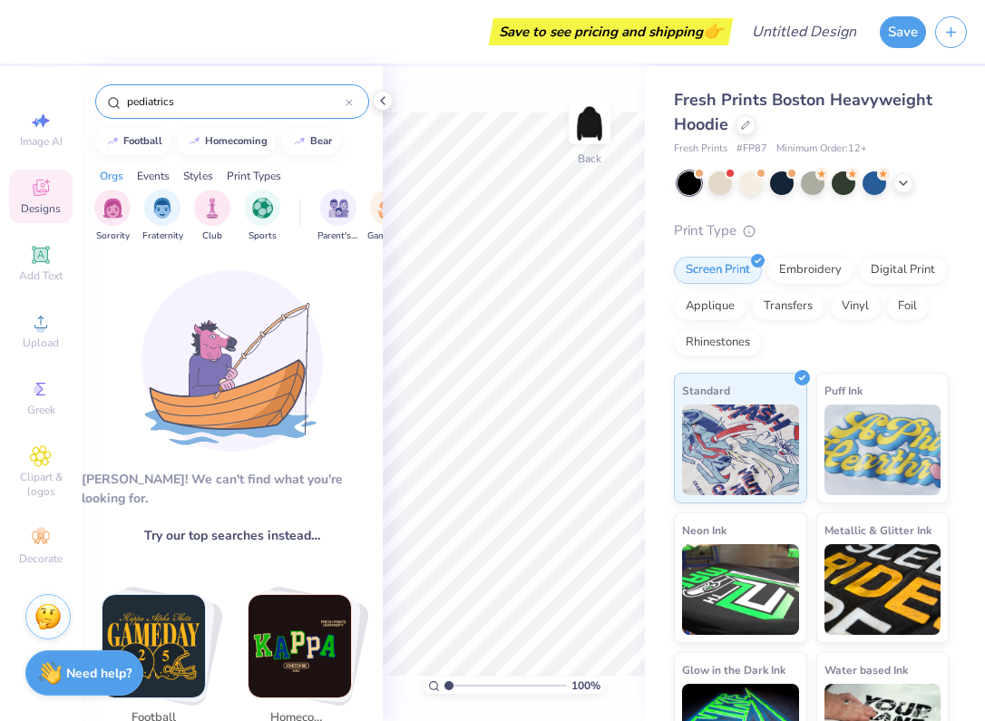
click at [159, 100] on input "pediatrics" at bounding box center [235, 102] width 220 height 18
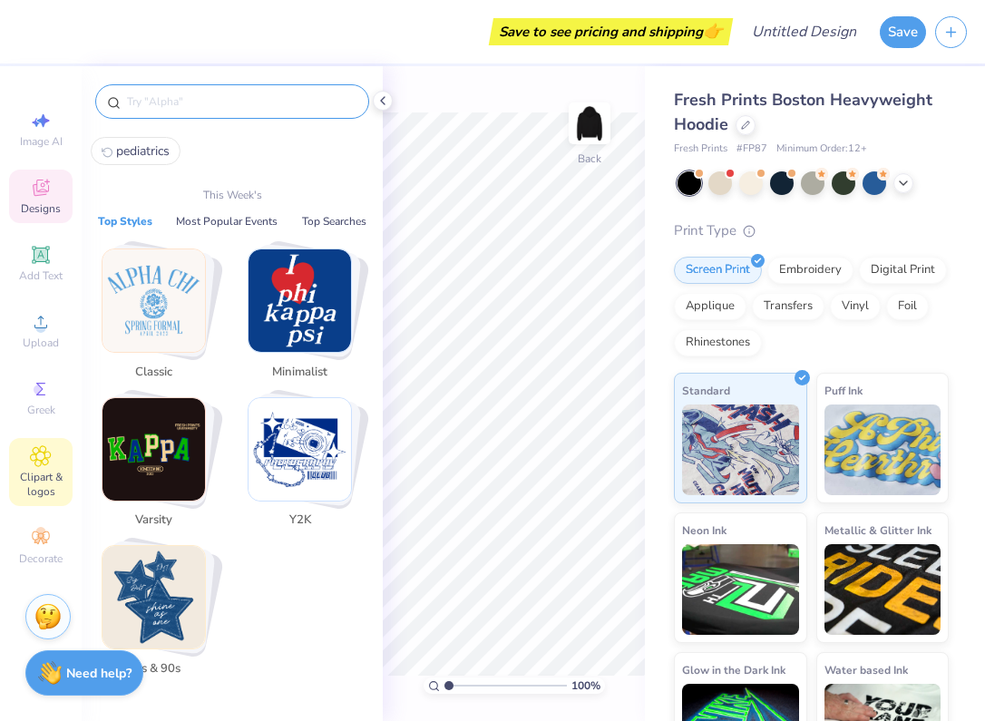
click at [29, 473] on span "Clipart & logos" at bounding box center [40, 484] width 63 height 29
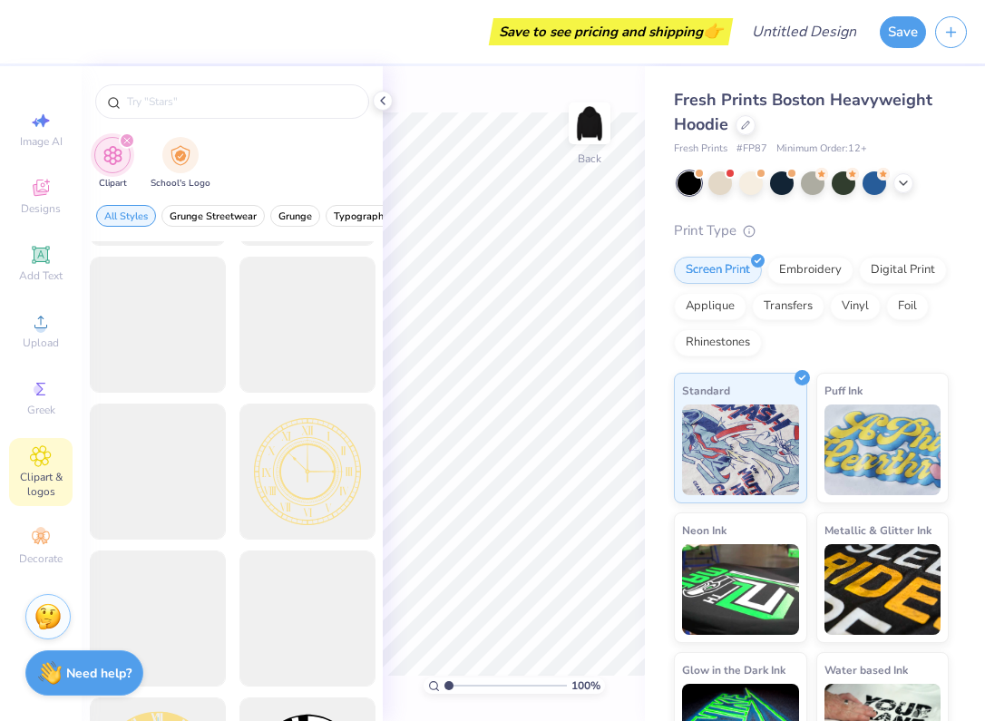
scroll to position [135, 0]
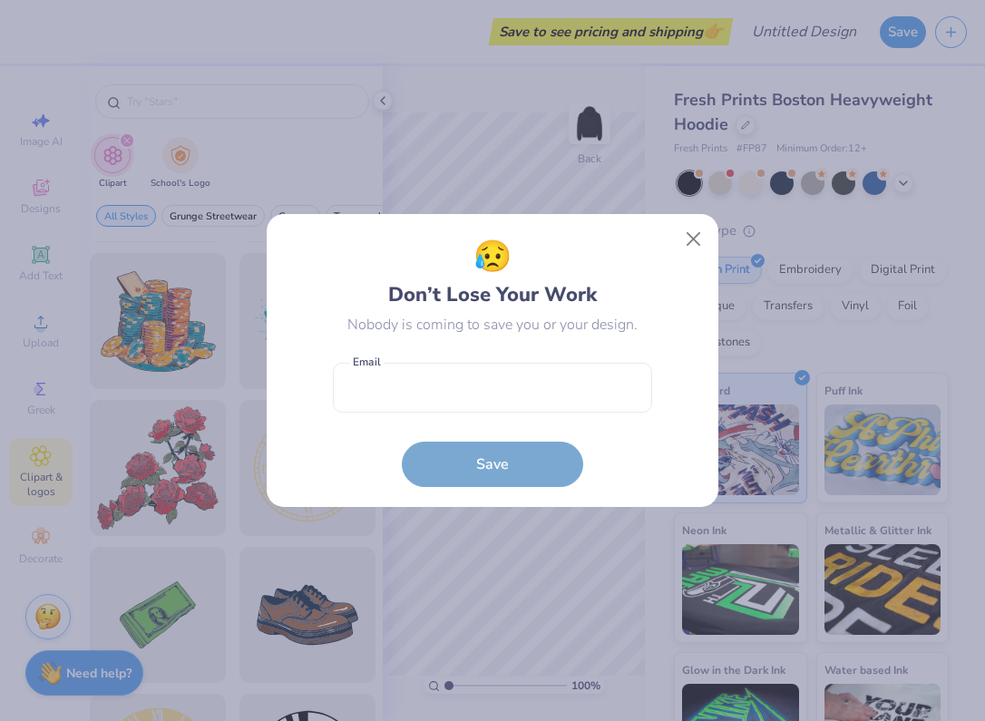
type textarea "x"
